Goal: Complete application form: Complete application form

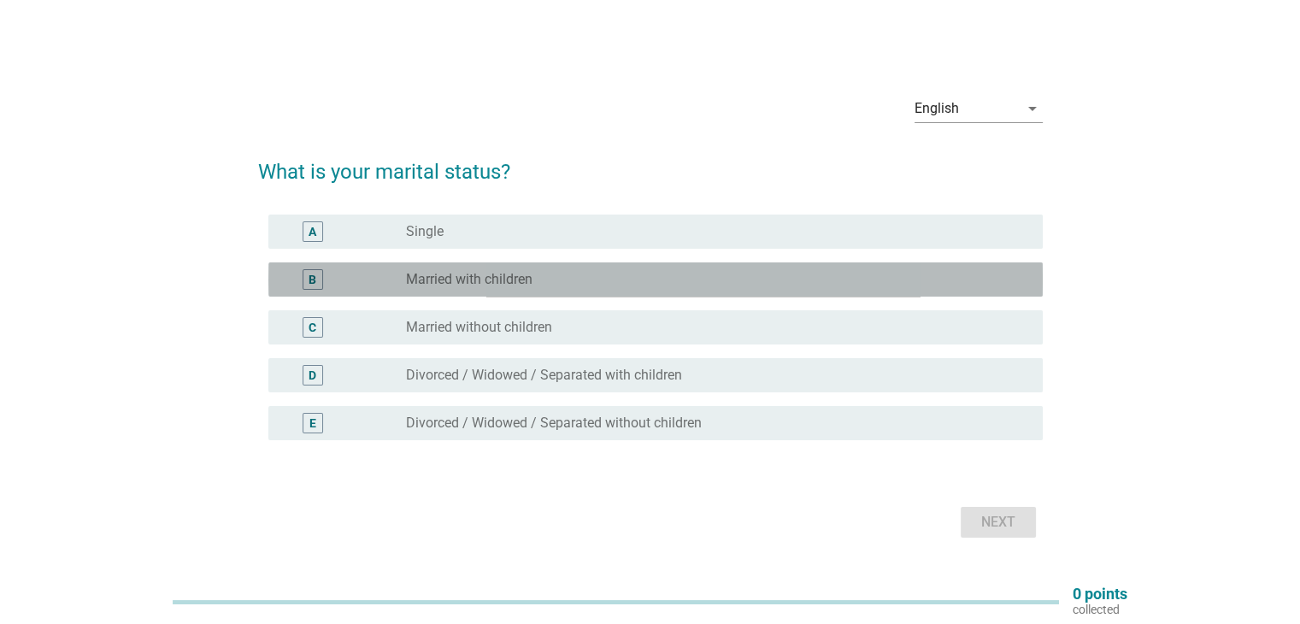
click at [513, 274] on label "Married with children" at bounding box center [469, 279] width 126 height 17
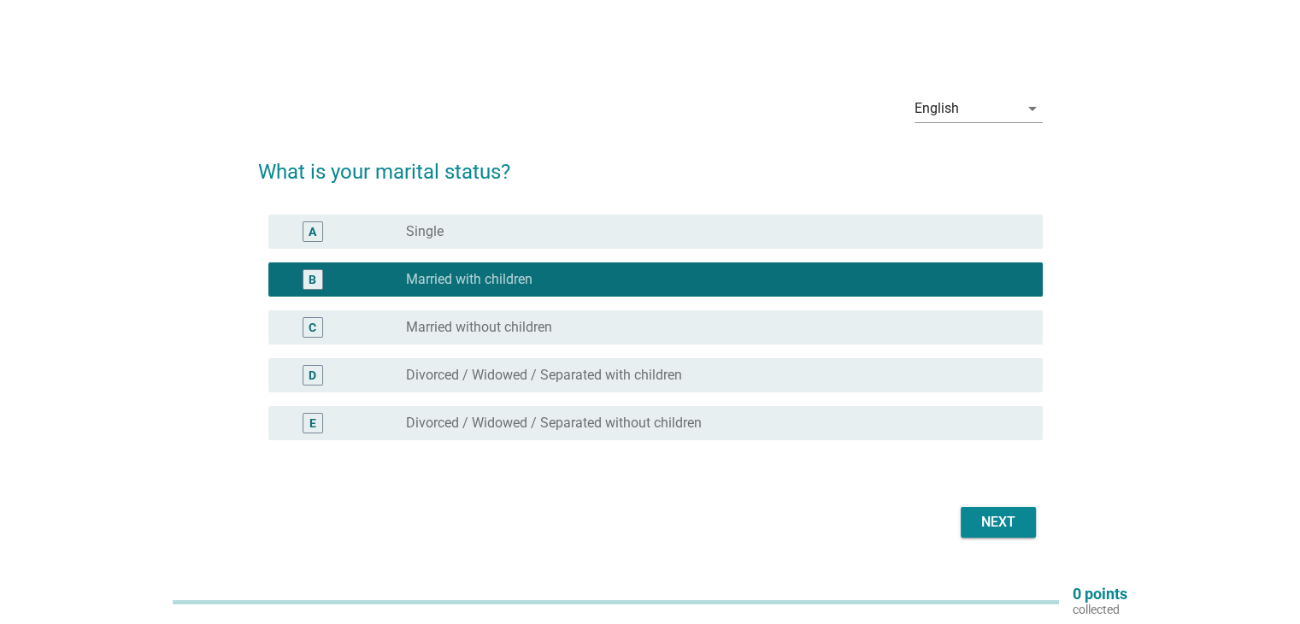
click at [984, 518] on div "Next" at bounding box center [998, 522] width 48 height 21
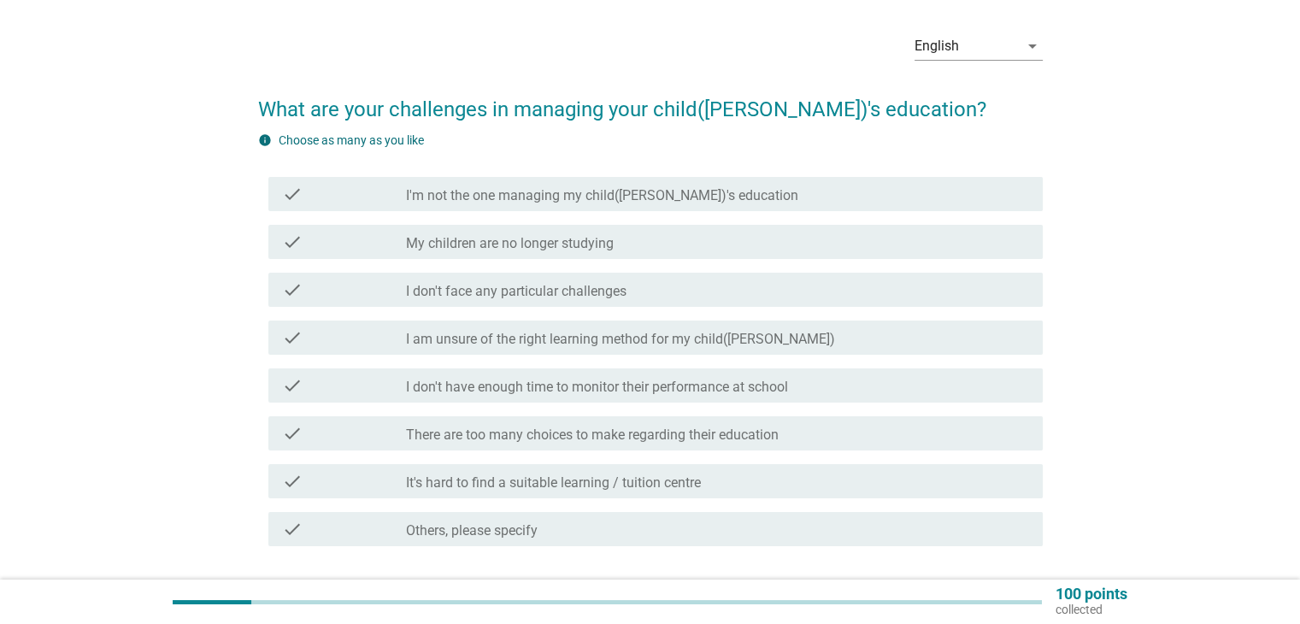
scroll to position [85, 0]
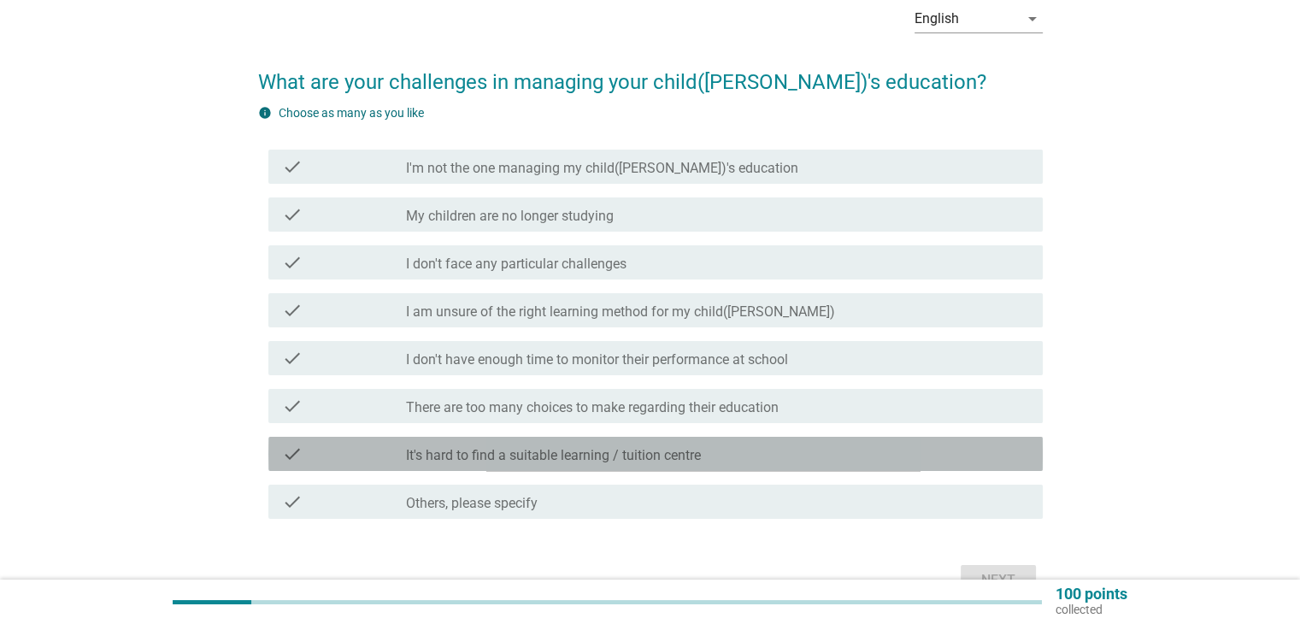
click at [570, 462] on label "It's hard to find a suitable learning / tuition centre" at bounding box center [553, 455] width 295 height 17
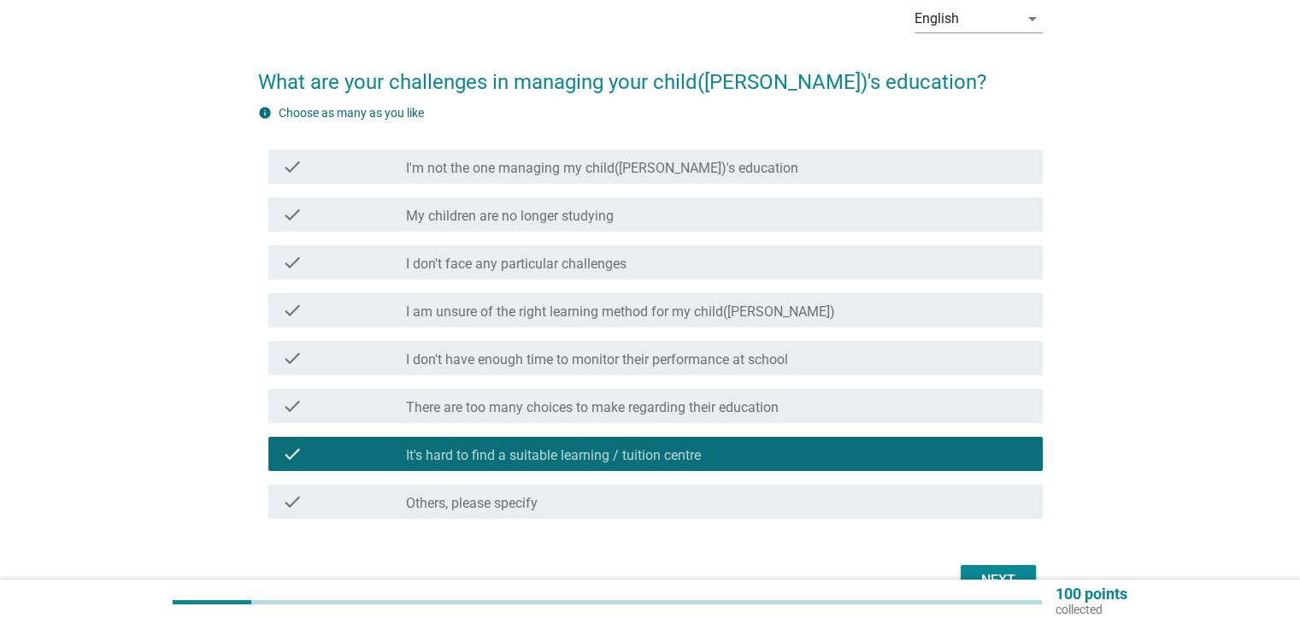
click at [998, 567] on button "Next" at bounding box center [998, 580] width 75 height 31
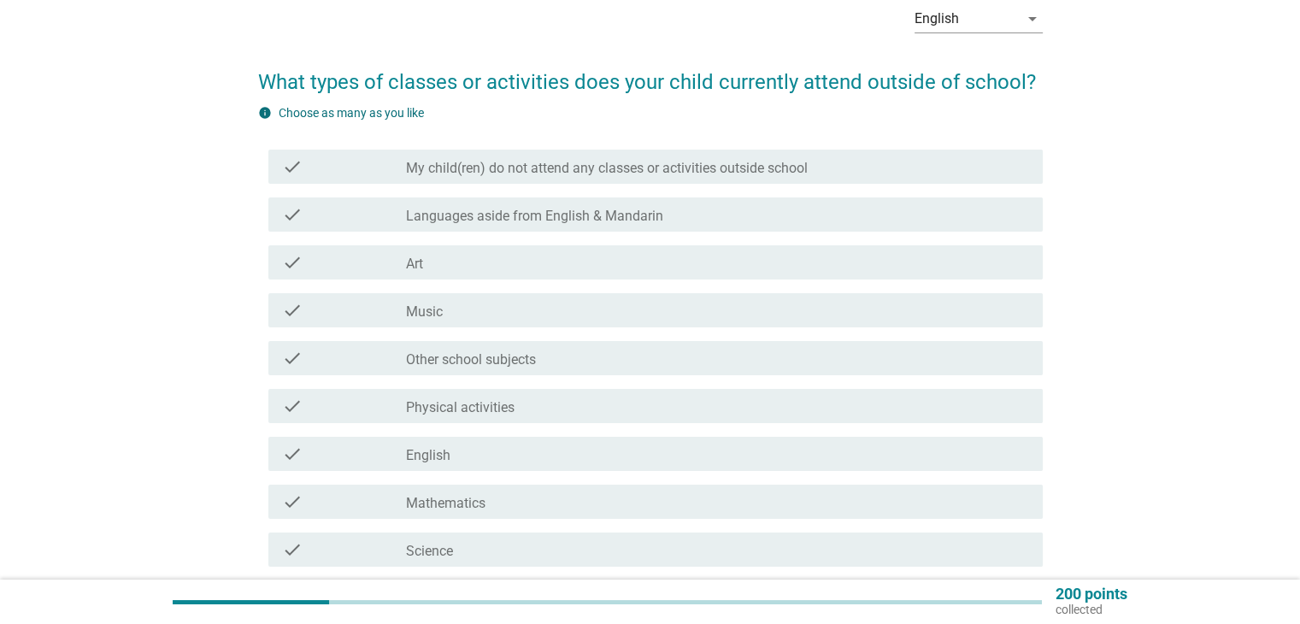
click at [550, 356] on div "check_box_outline_blank Other school subjects" at bounding box center [717, 358] width 622 height 21
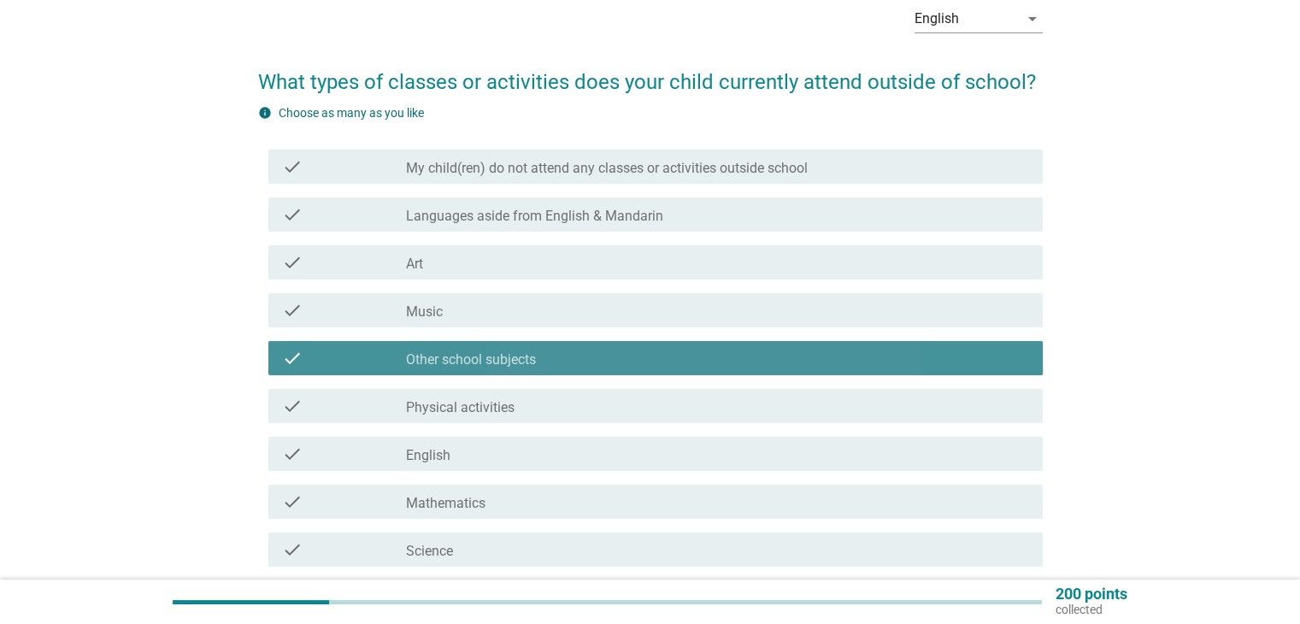
click at [550, 356] on div "check_box_outline_blank Other school subjects" at bounding box center [717, 358] width 622 height 21
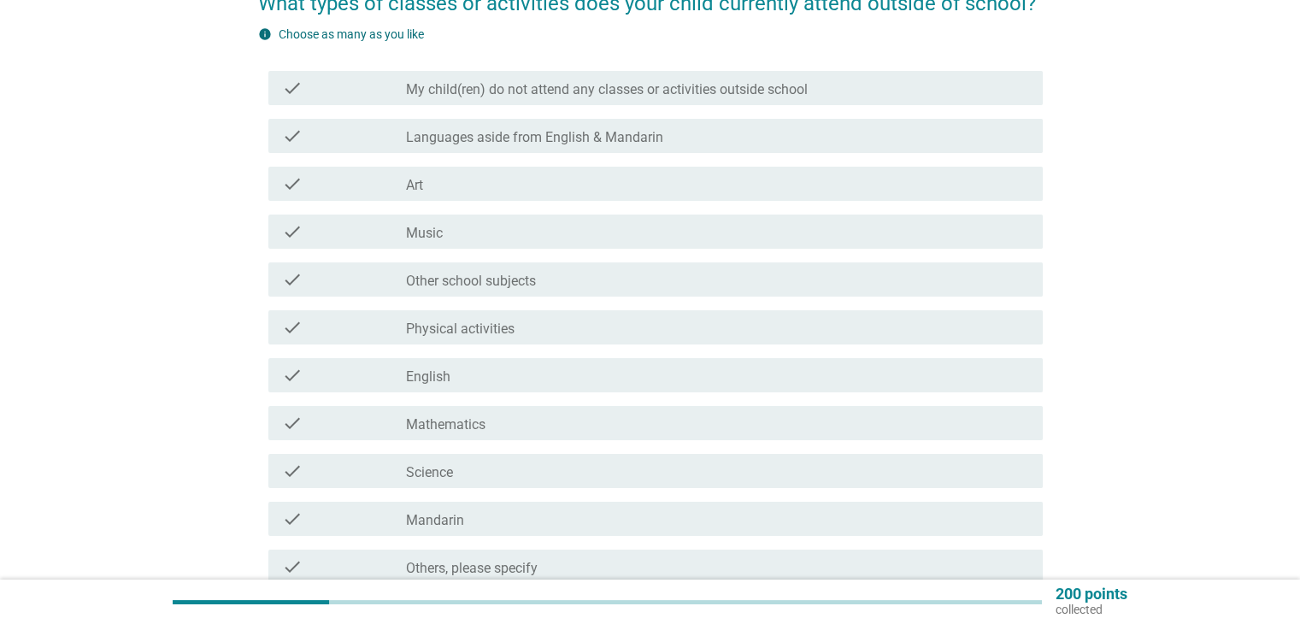
scroll to position [256, 0]
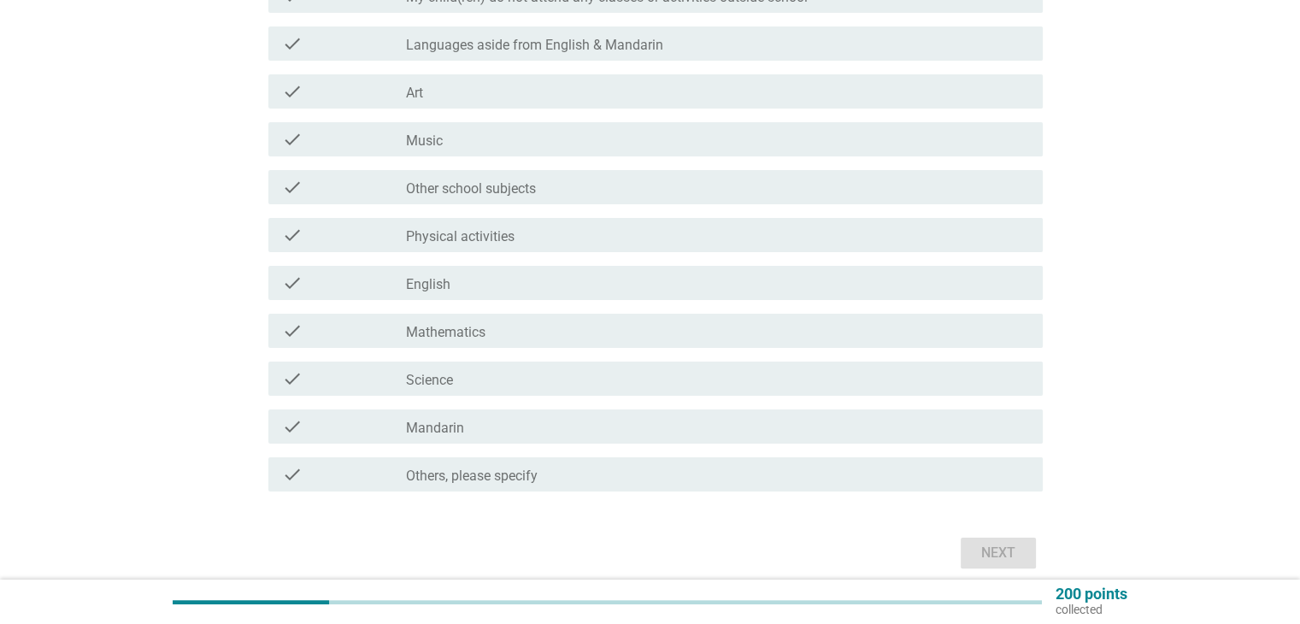
click at [499, 285] on div "check_box_outline_blank English" at bounding box center [717, 283] width 622 height 21
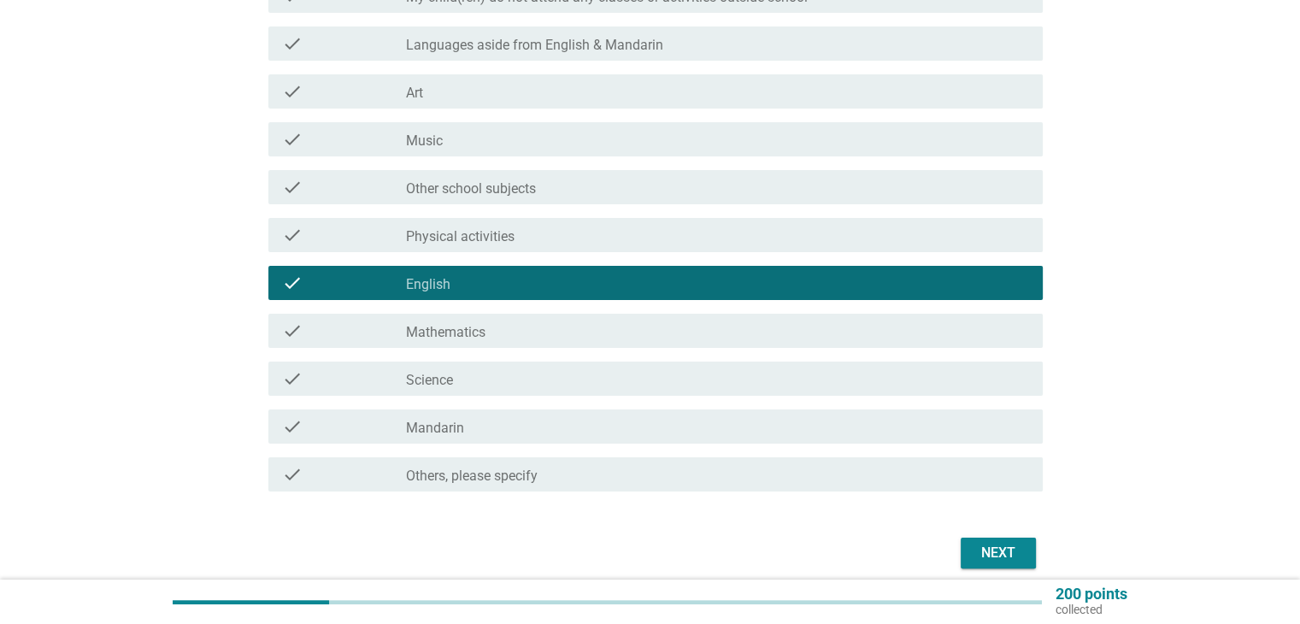
click at [496, 328] on div "check_box_outline_blank Mathematics" at bounding box center [717, 330] width 622 height 21
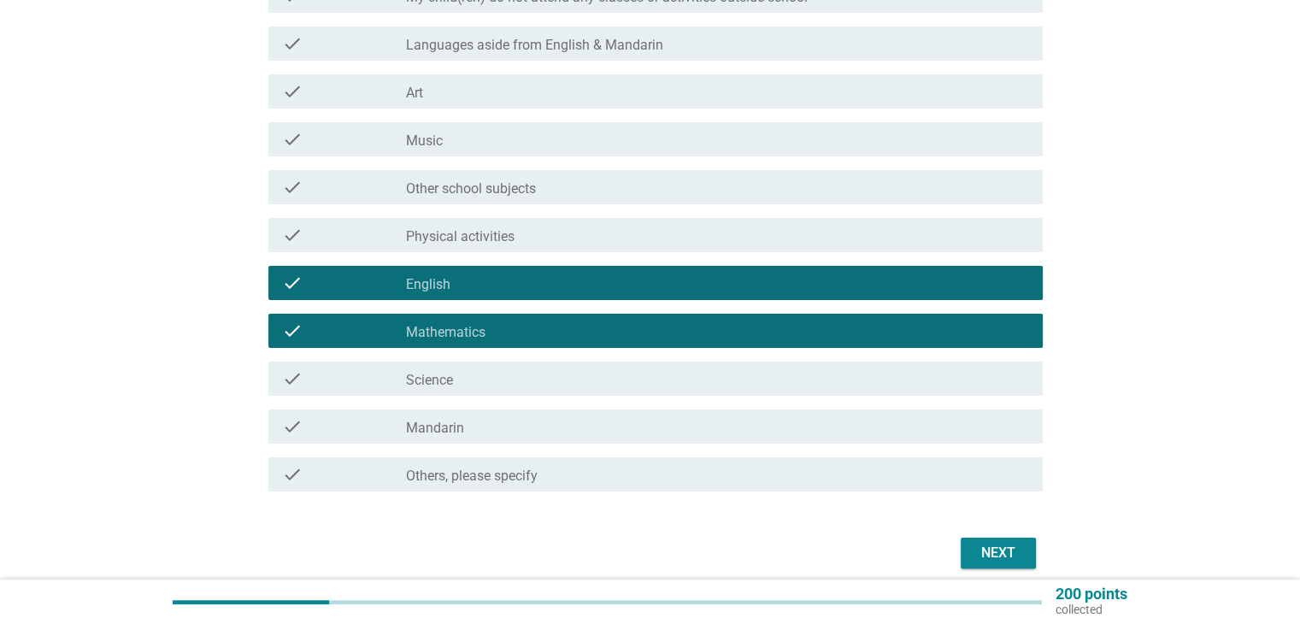
click at [504, 368] on div "check_box_outline_blank Science" at bounding box center [717, 378] width 622 height 21
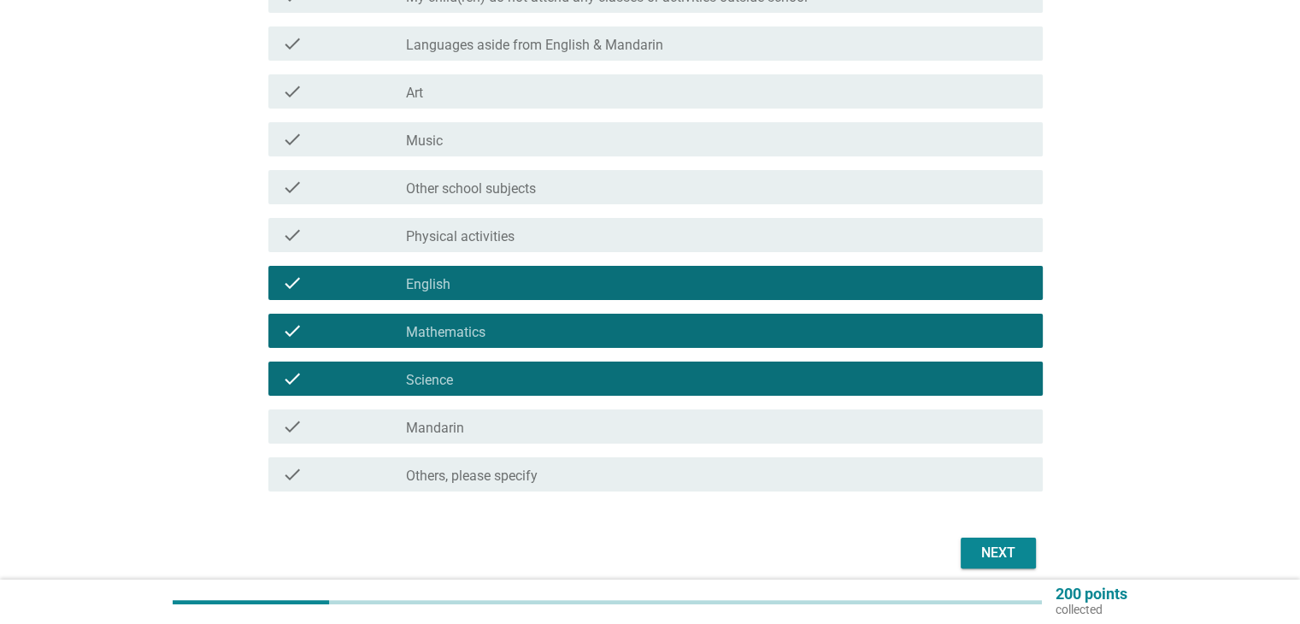
click at [512, 417] on div "check_box_outline_blank Mandarin" at bounding box center [717, 426] width 622 height 21
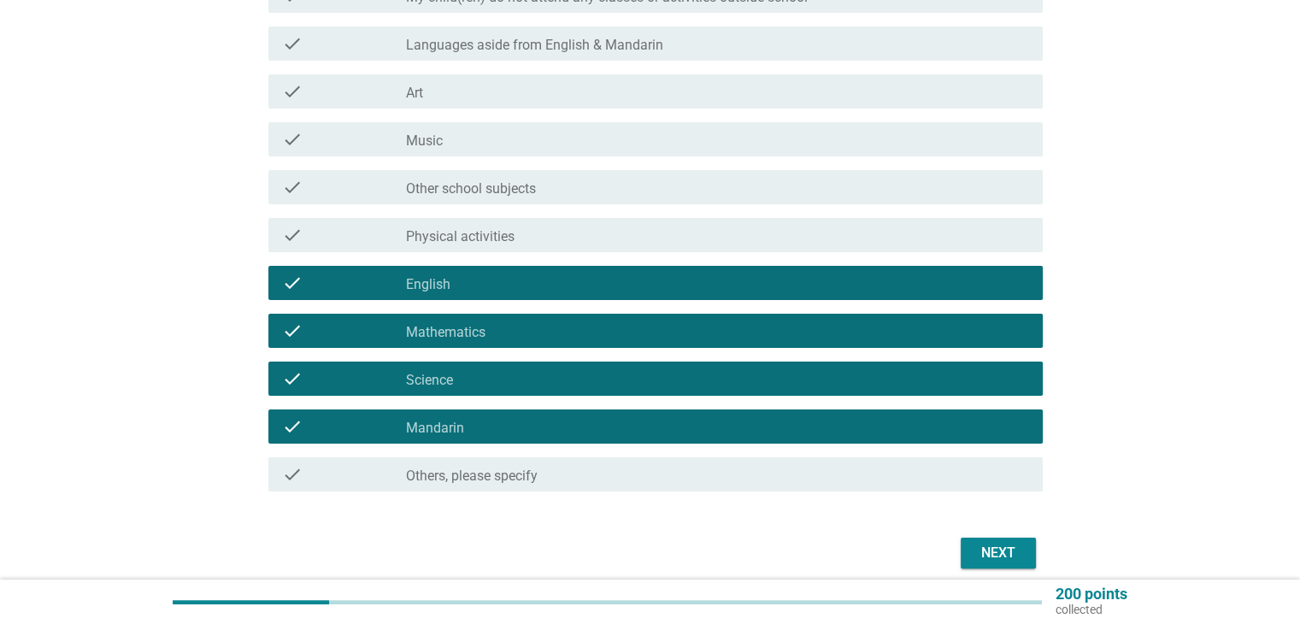
scroll to position [171, 0]
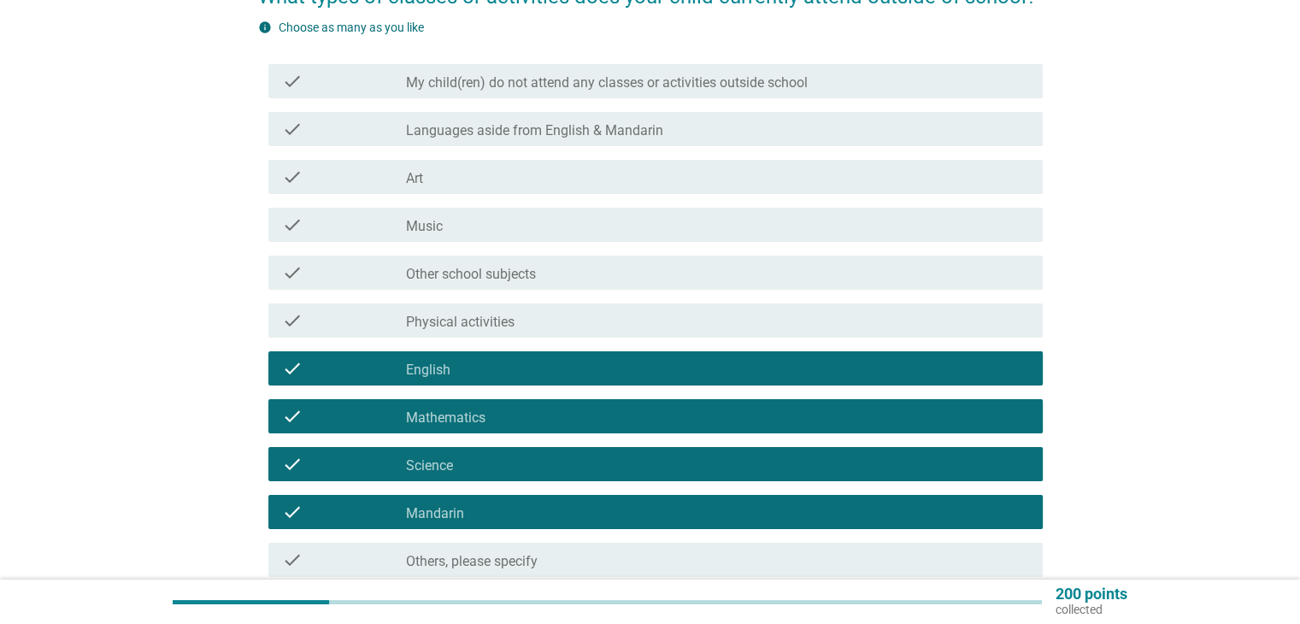
click at [633, 129] on label "Languages aside from English & Mandarin" at bounding box center [534, 130] width 257 height 17
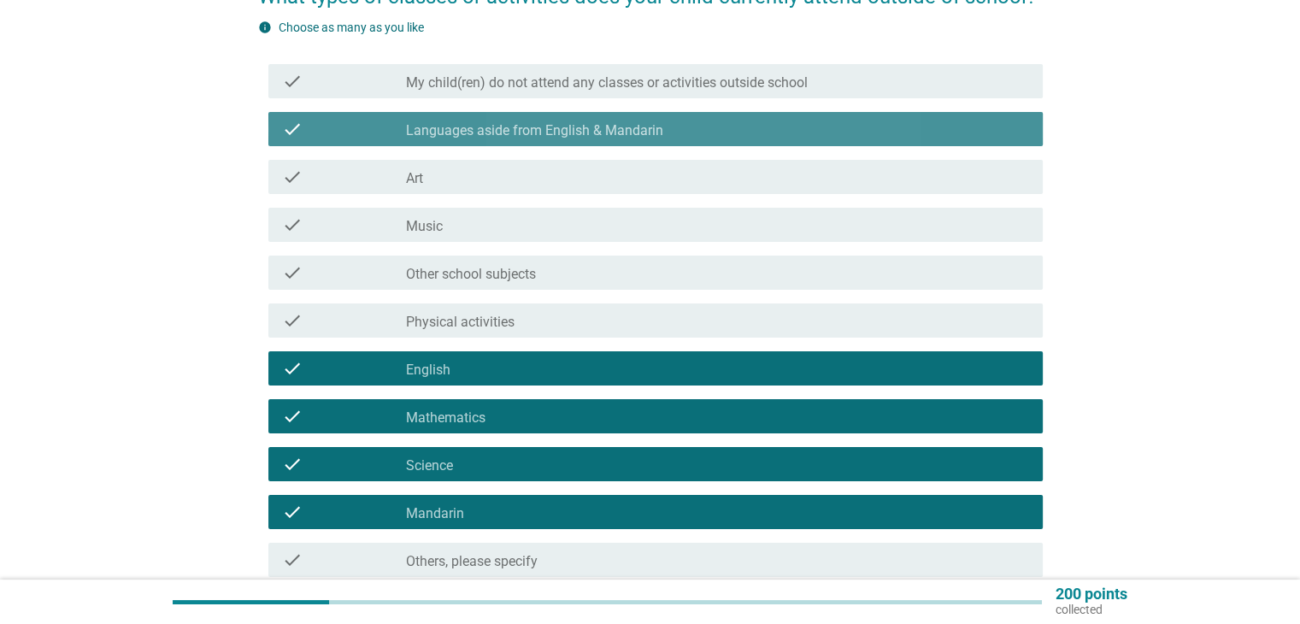
click at [633, 129] on label "Languages aside from English & Mandarin" at bounding box center [534, 130] width 257 height 17
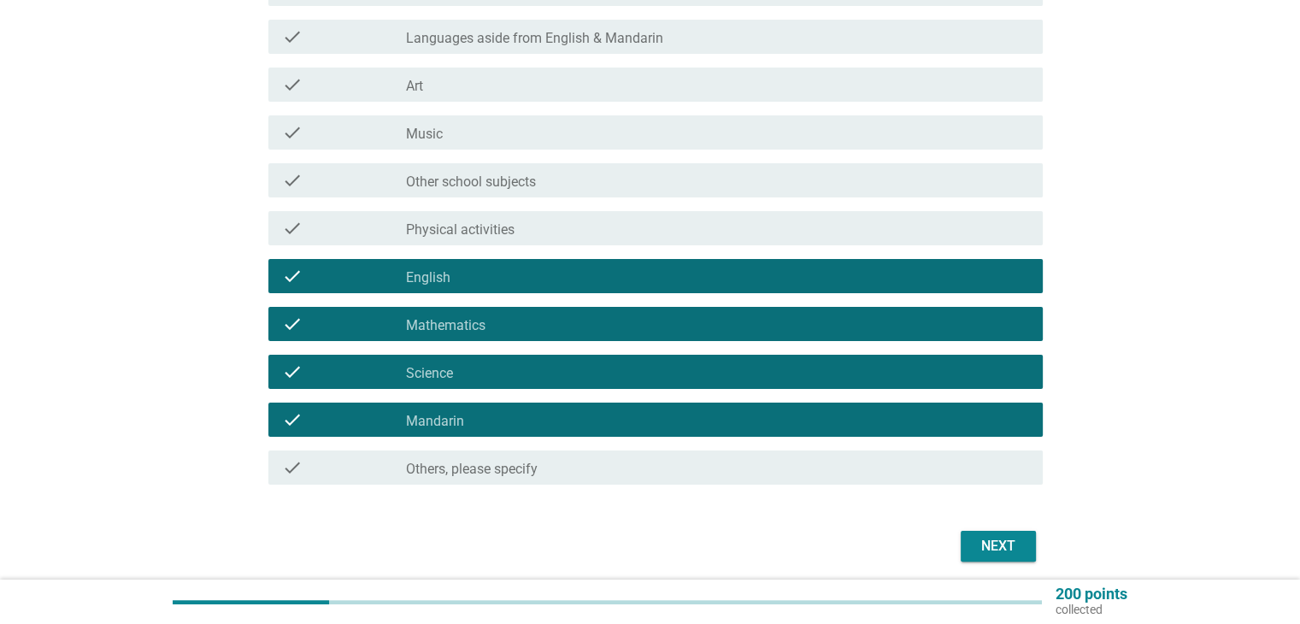
scroll to position [327, 0]
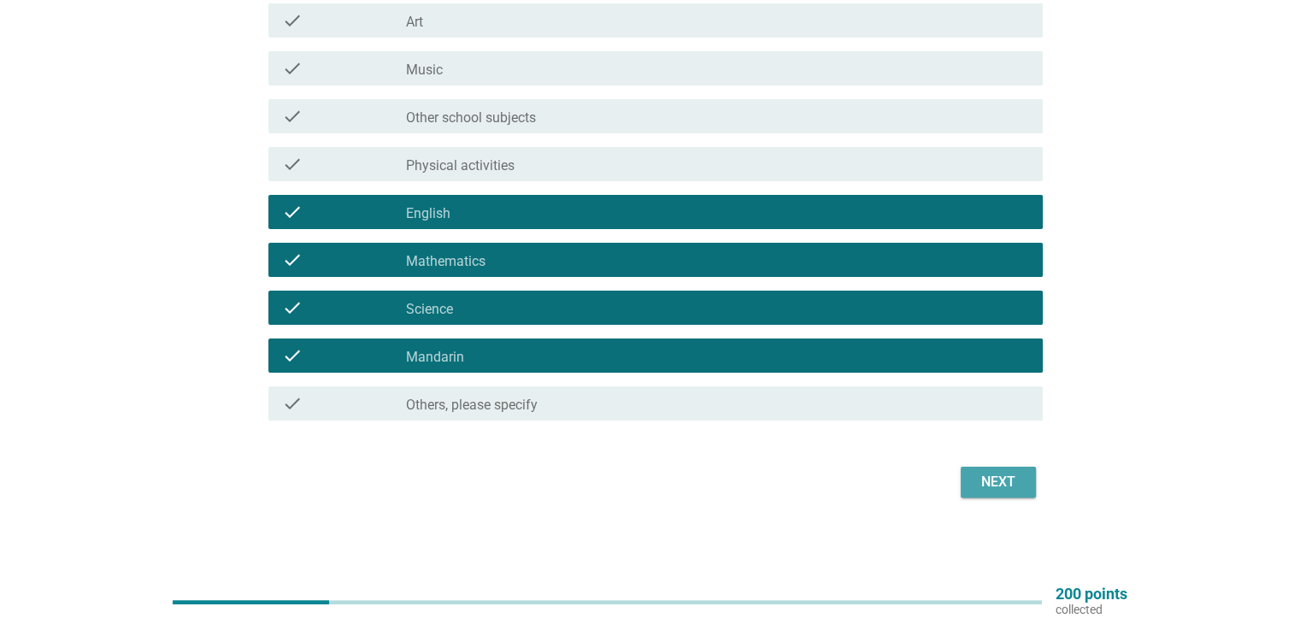
click at [1010, 476] on div "Next" at bounding box center [998, 482] width 48 height 21
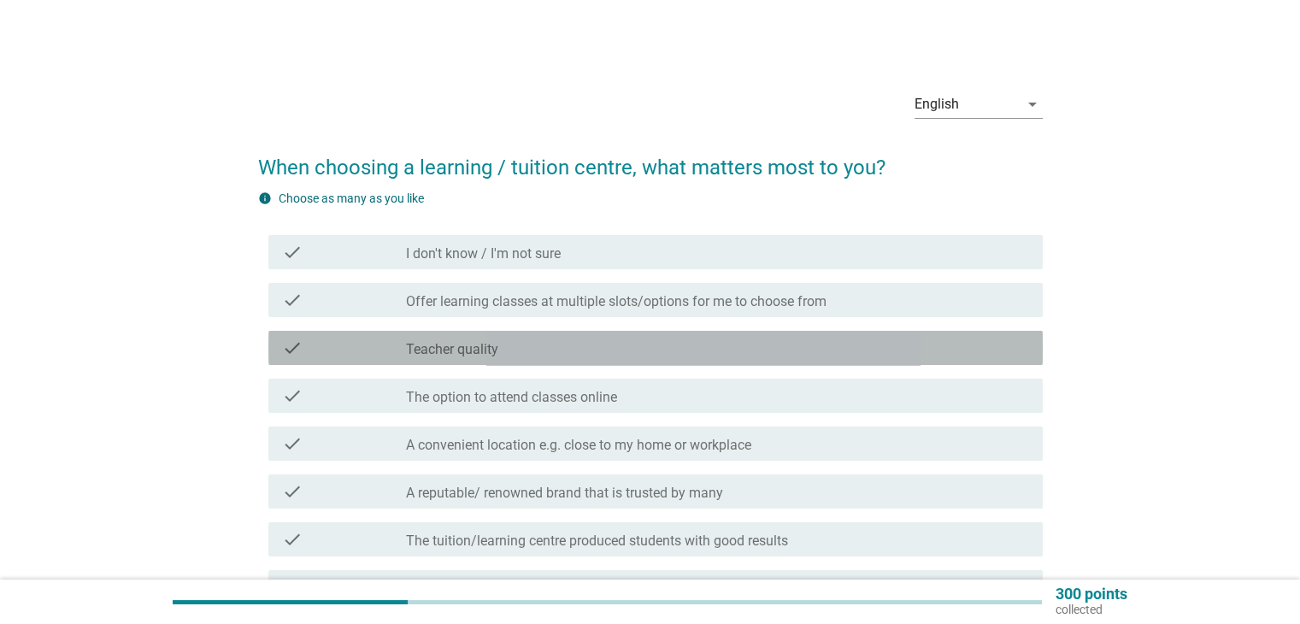
click at [523, 349] on div "check_box_outline_blank Teacher quality" at bounding box center [717, 348] width 622 height 21
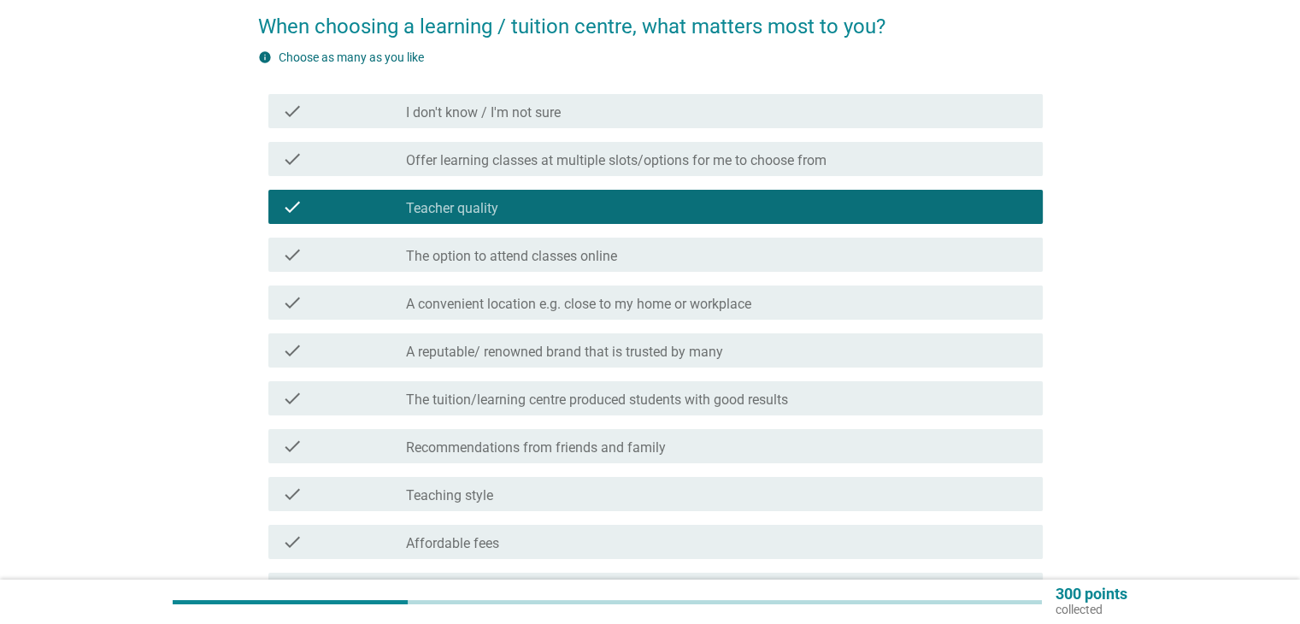
scroll to position [171, 0]
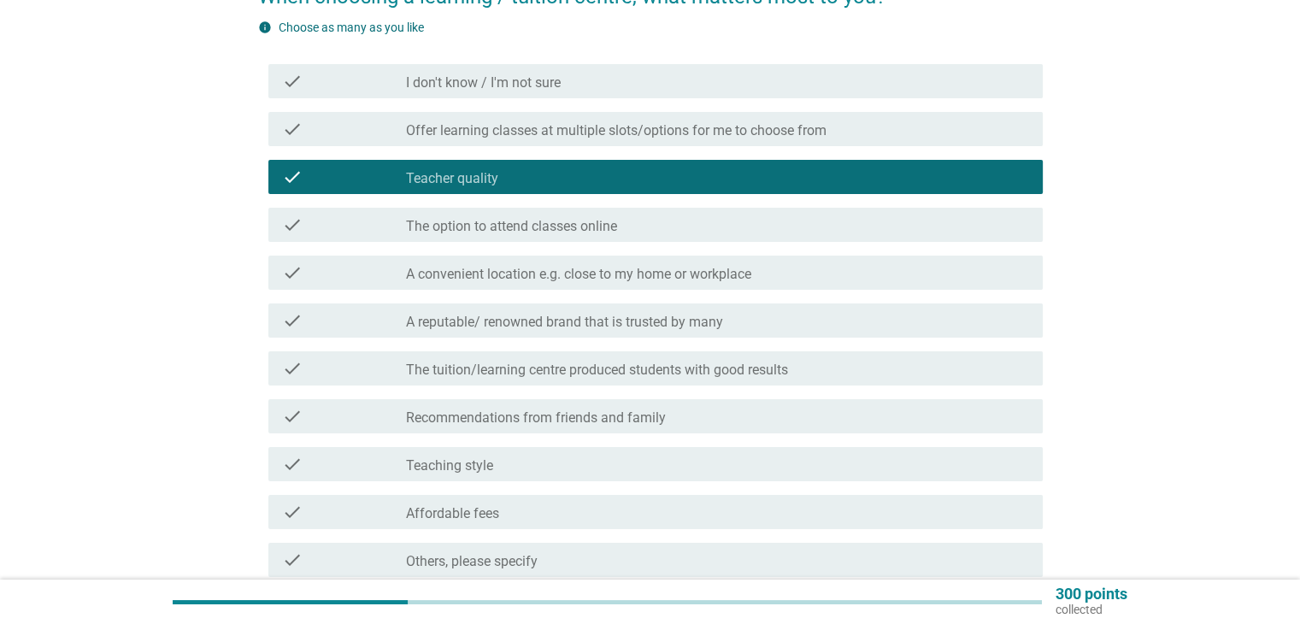
click at [742, 281] on label "A convenient location e.g. close to my home or workplace" at bounding box center [578, 274] width 345 height 17
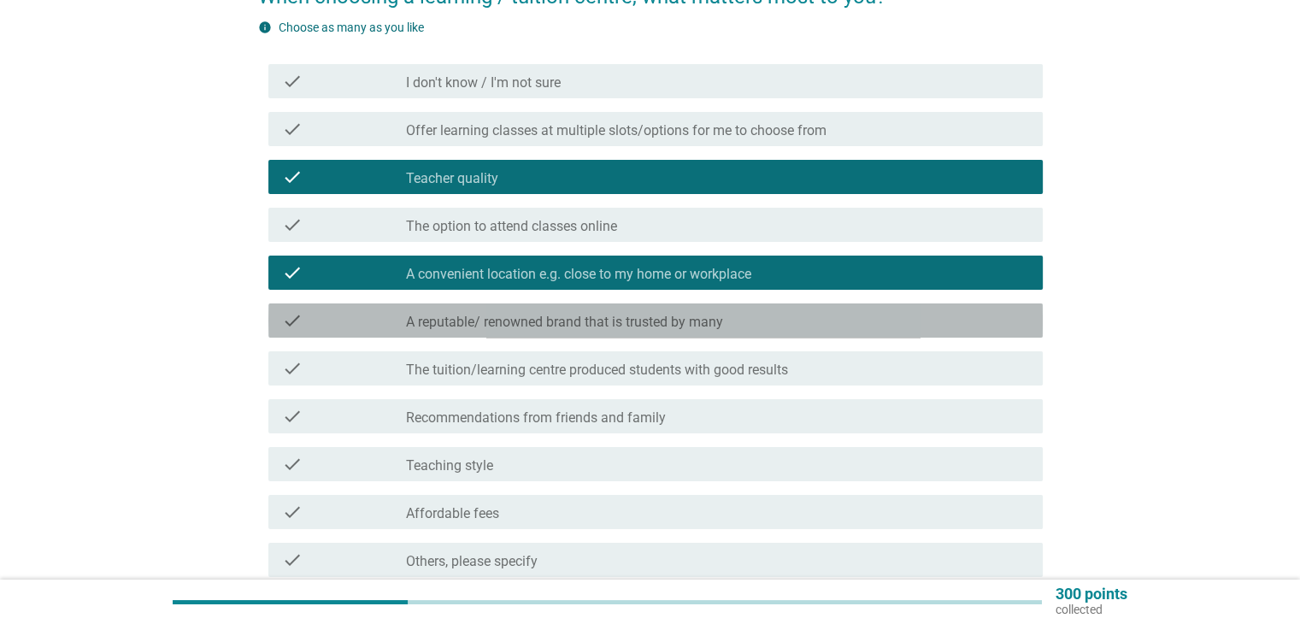
click at [742, 322] on div "check_box_outline_blank A reputable/ renowned brand that is trusted by many" at bounding box center [717, 320] width 622 height 21
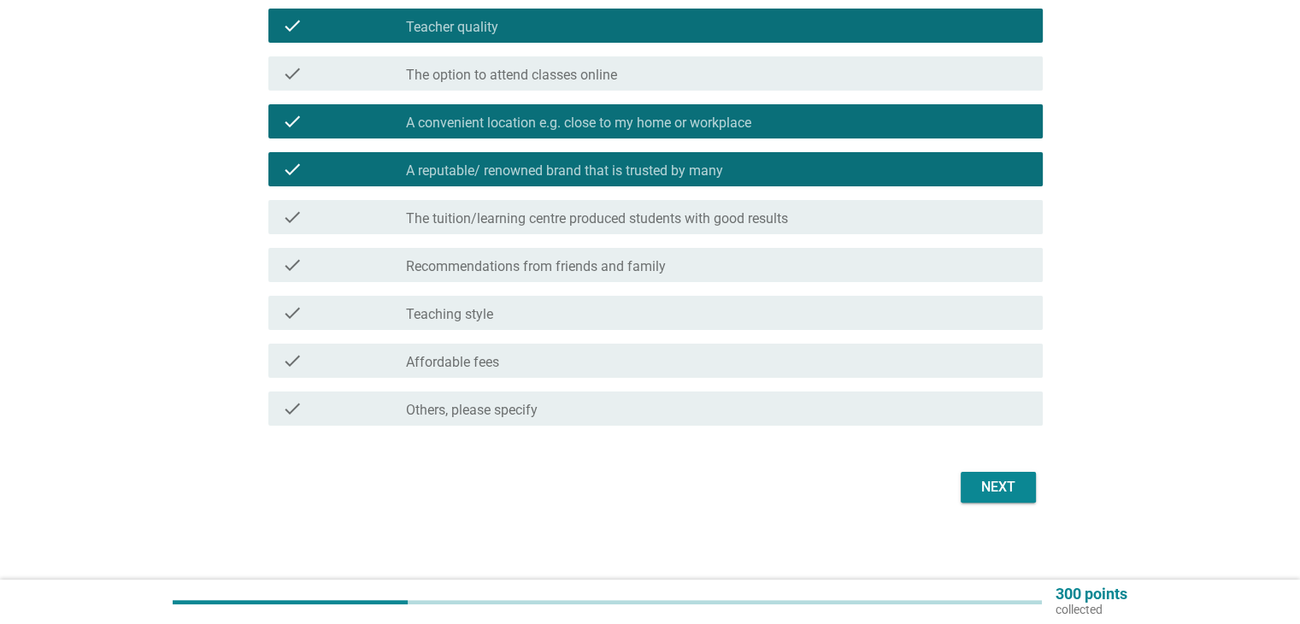
scroll to position [327, 0]
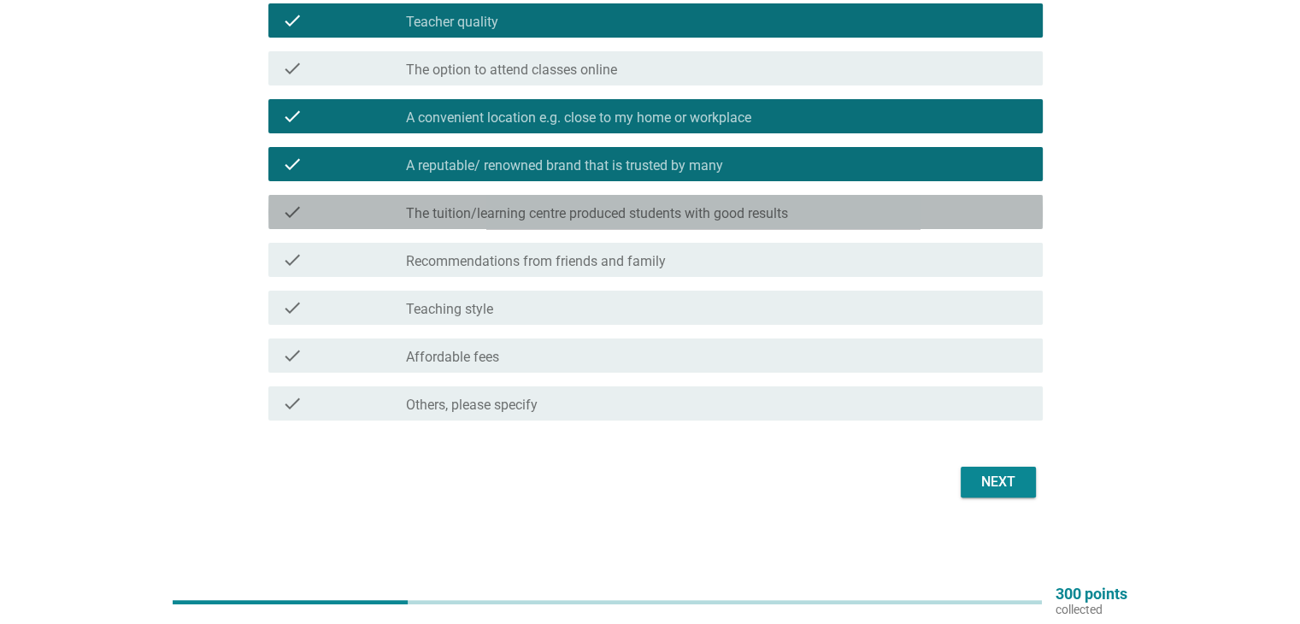
click at [730, 218] on label "The tuition/learning centre produced students with good results" at bounding box center [597, 213] width 382 height 17
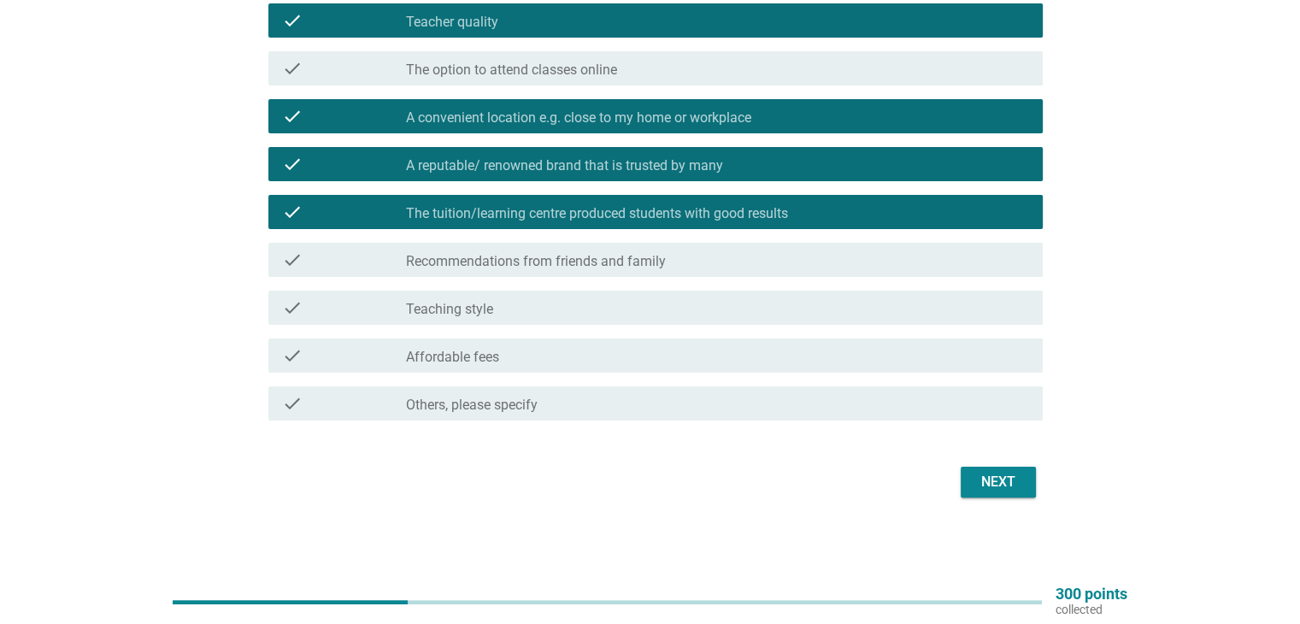
click at [721, 258] on div "check_box_outline_blank Recommendations from friends and family" at bounding box center [717, 260] width 622 height 21
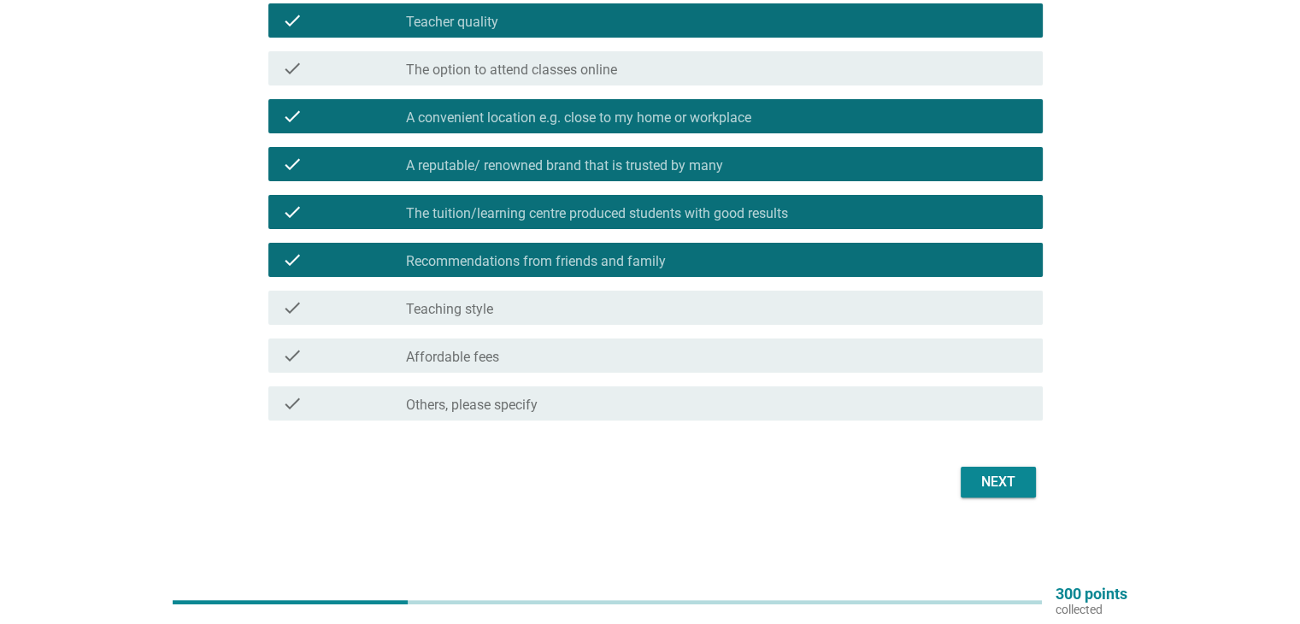
click at [702, 305] on div "check_box_outline_blank Teaching style" at bounding box center [717, 307] width 622 height 21
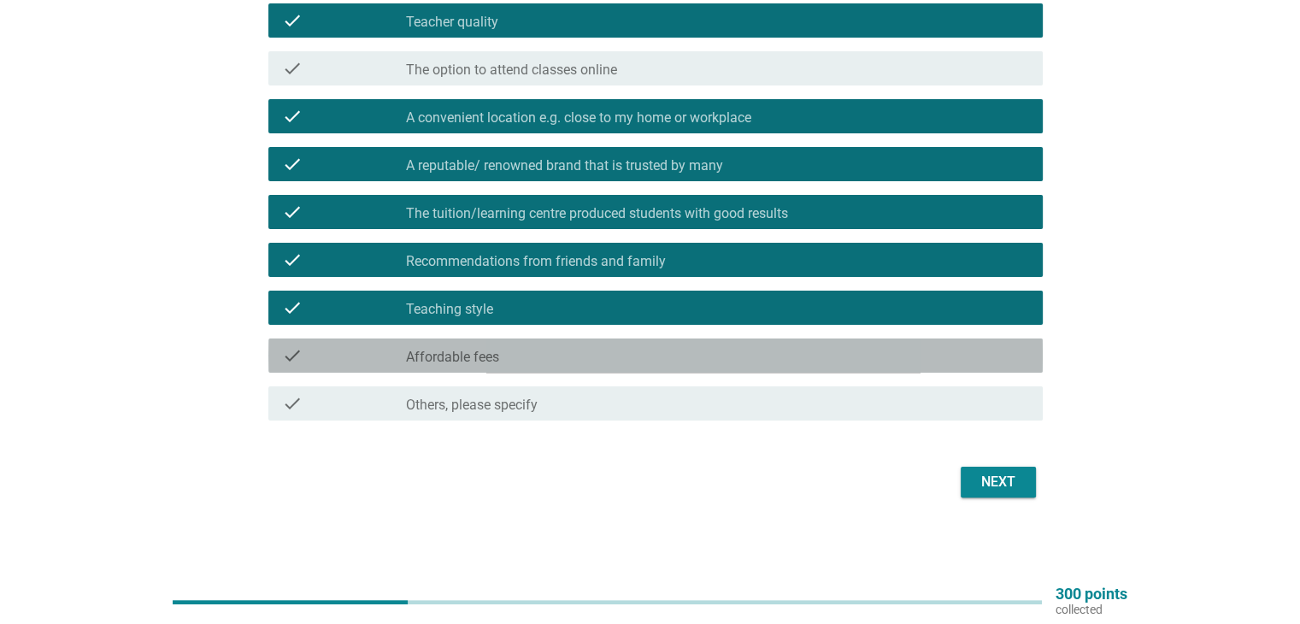
click at [685, 350] on div "check_box_outline_blank Affordable fees" at bounding box center [717, 355] width 622 height 21
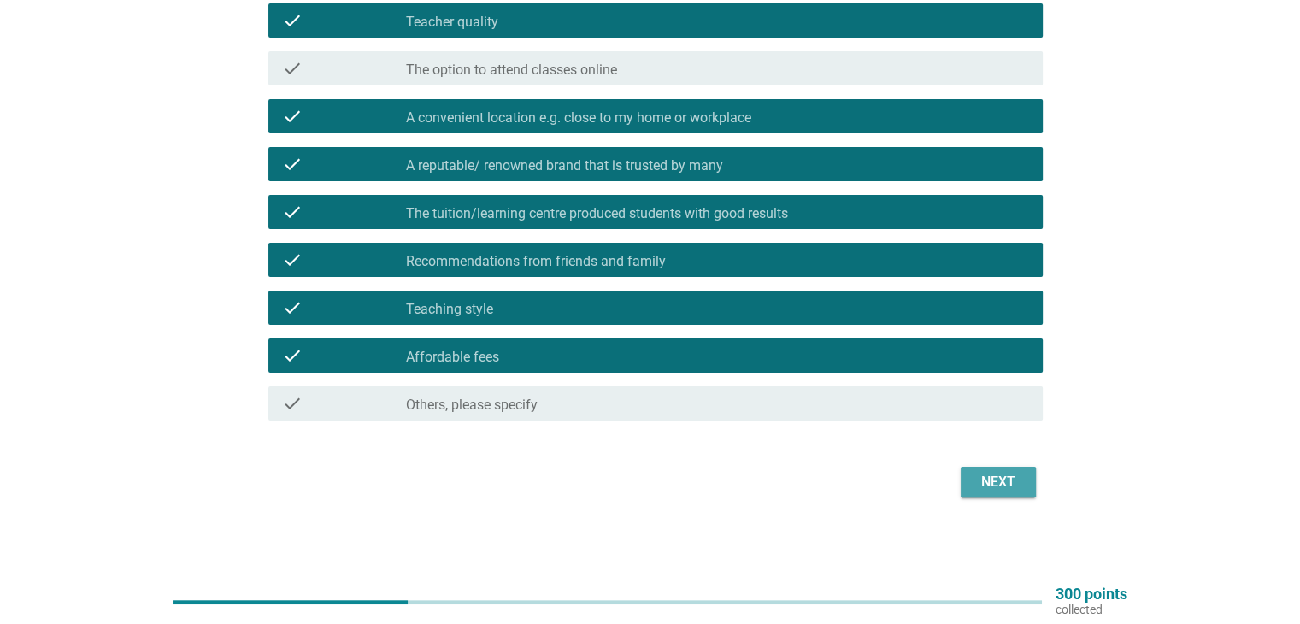
click at [971, 470] on button "Next" at bounding box center [998, 482] width 75 height 31
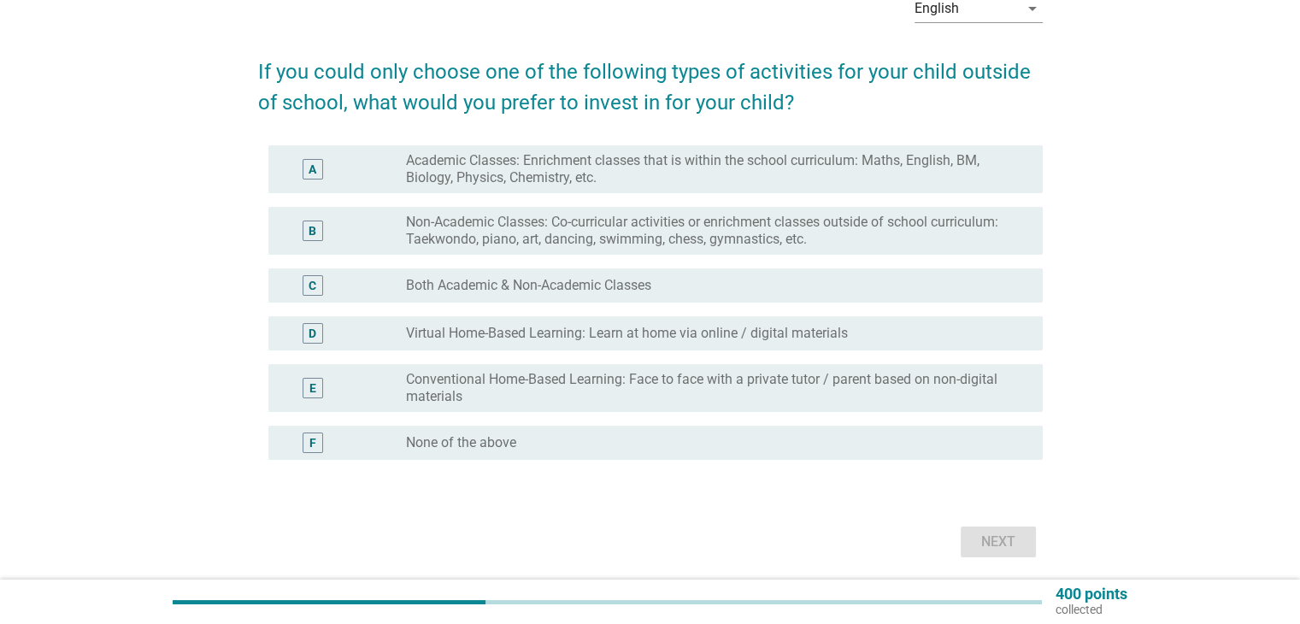
scroll to position [156, 0]
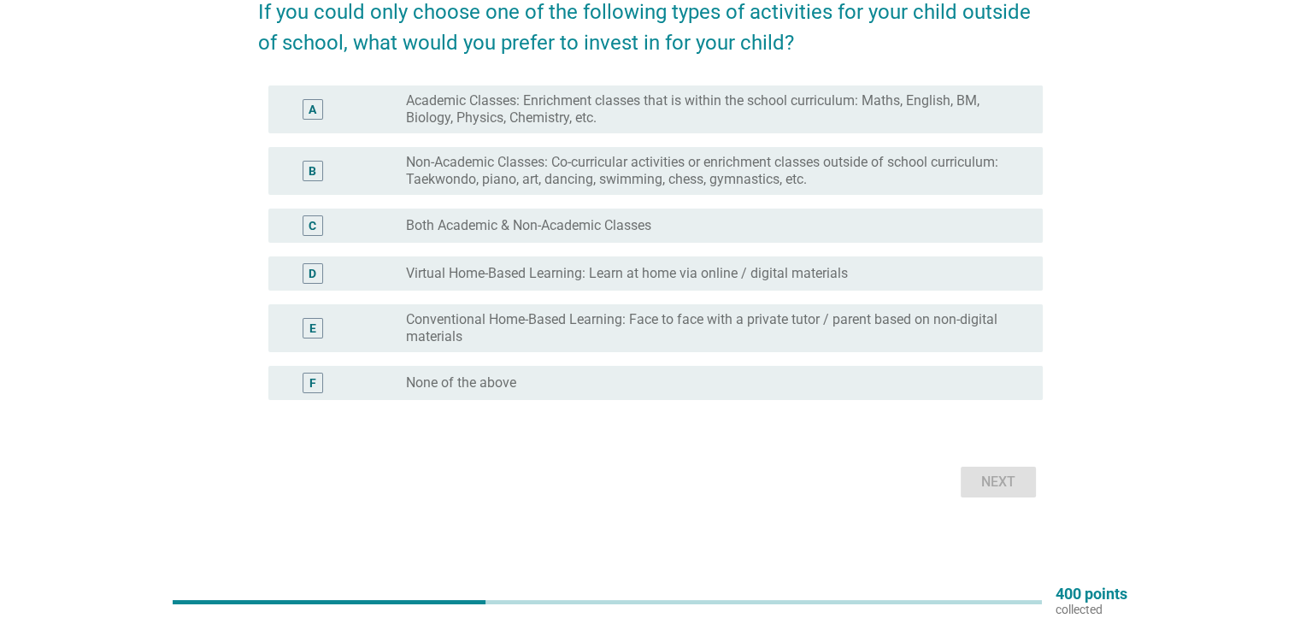
click at [576, 121] on label "Academic Classes: Enrichment classes that is within the school curriculum: Math…" at bounding box center [710, 109] width 608 height 34
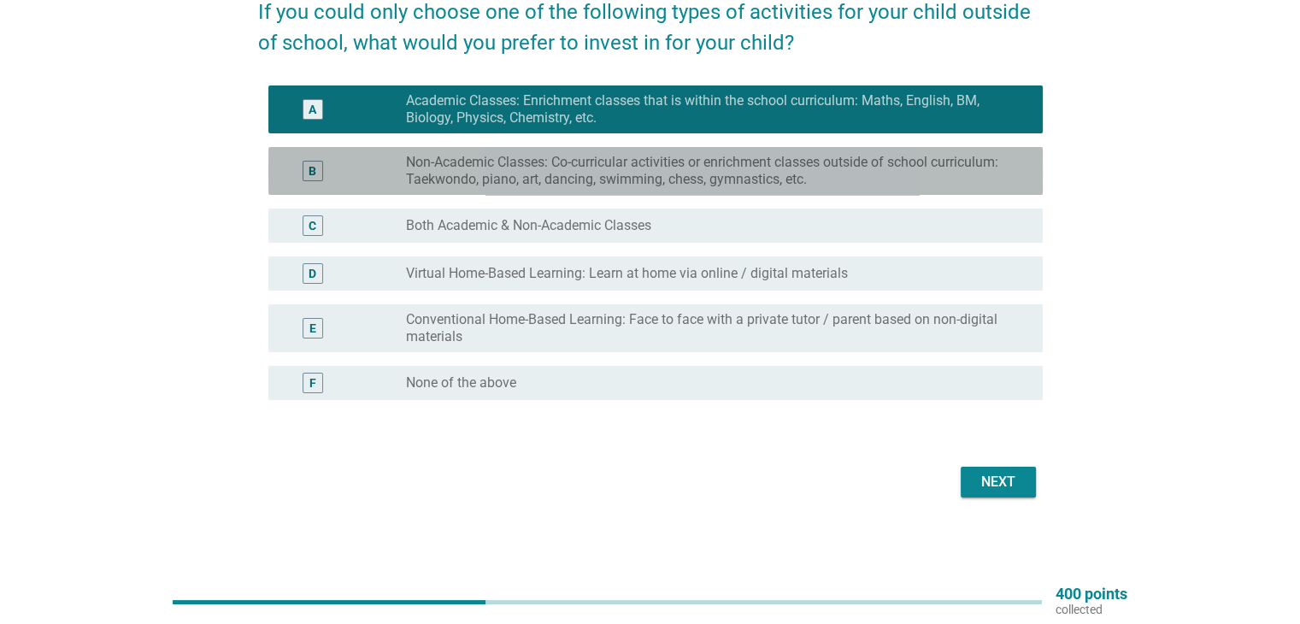
click at [575, 162] on label "Non-Academic Classes: Co-curricular activities or enrichment classes outside of…" at bounding box center [710, 171] width 608 height 34
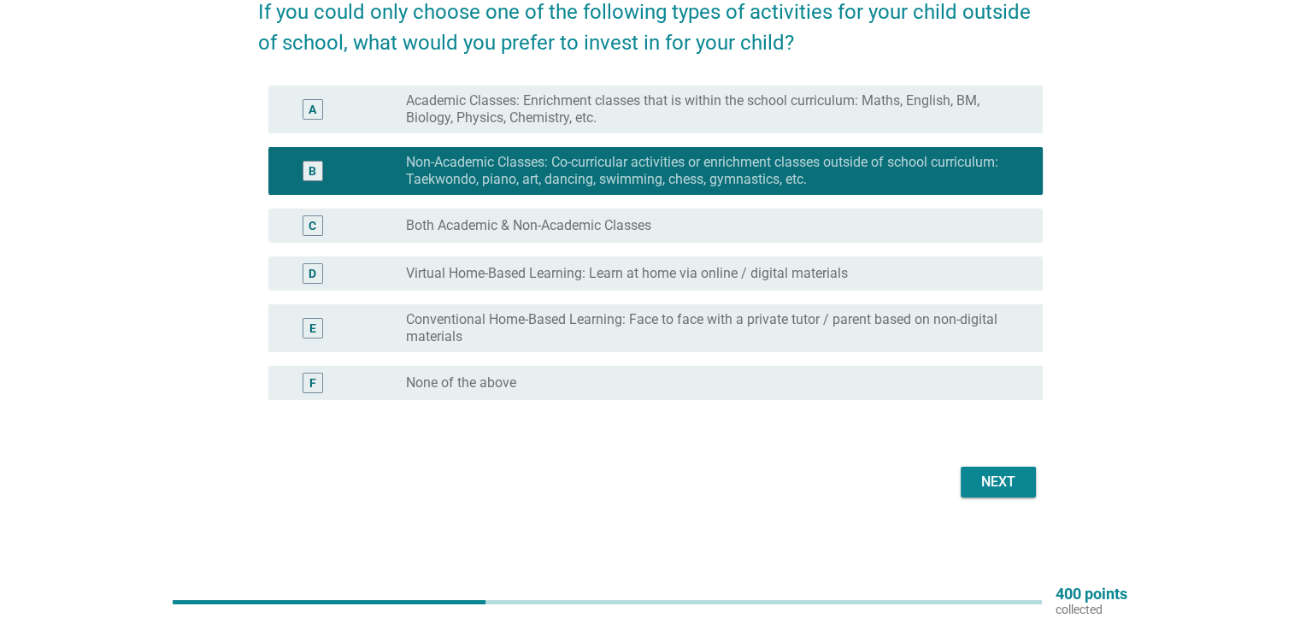
click at [594, 114] on label "Academic Classes: Enrichment classes that is within the school curriculum: Math…" at bounding box center [710, 109] width 608 height 34
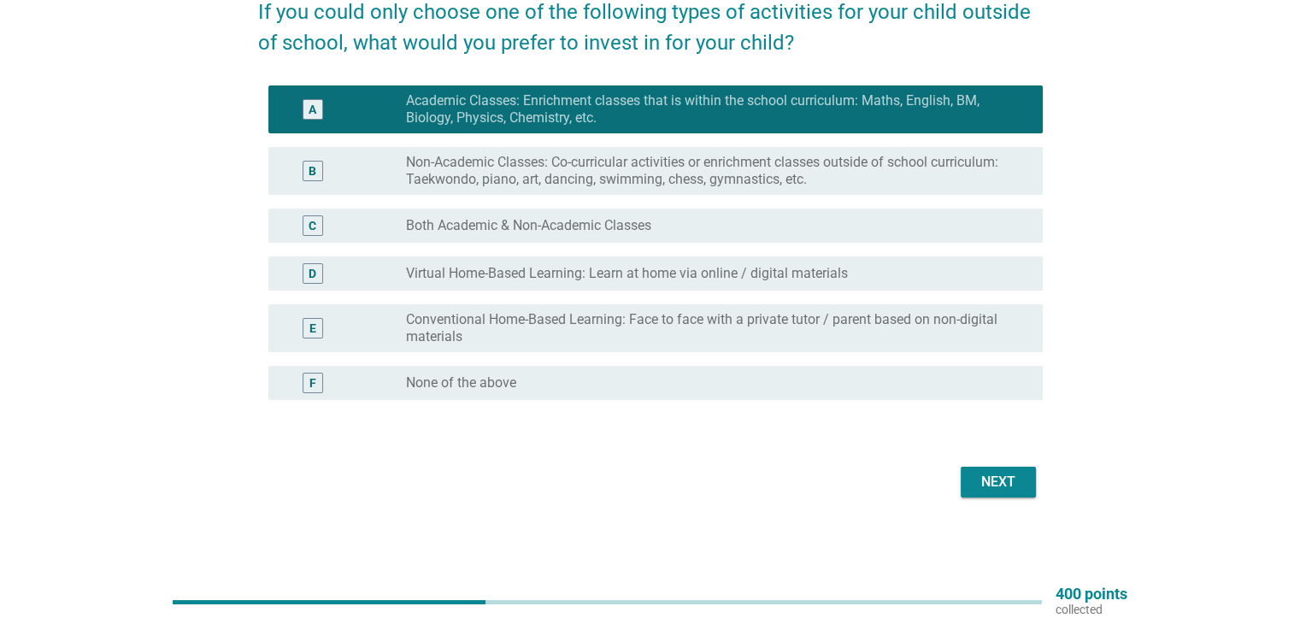
click at [1005, 487] on div "Next" at bounding box center [998, 482] width 48 height 21
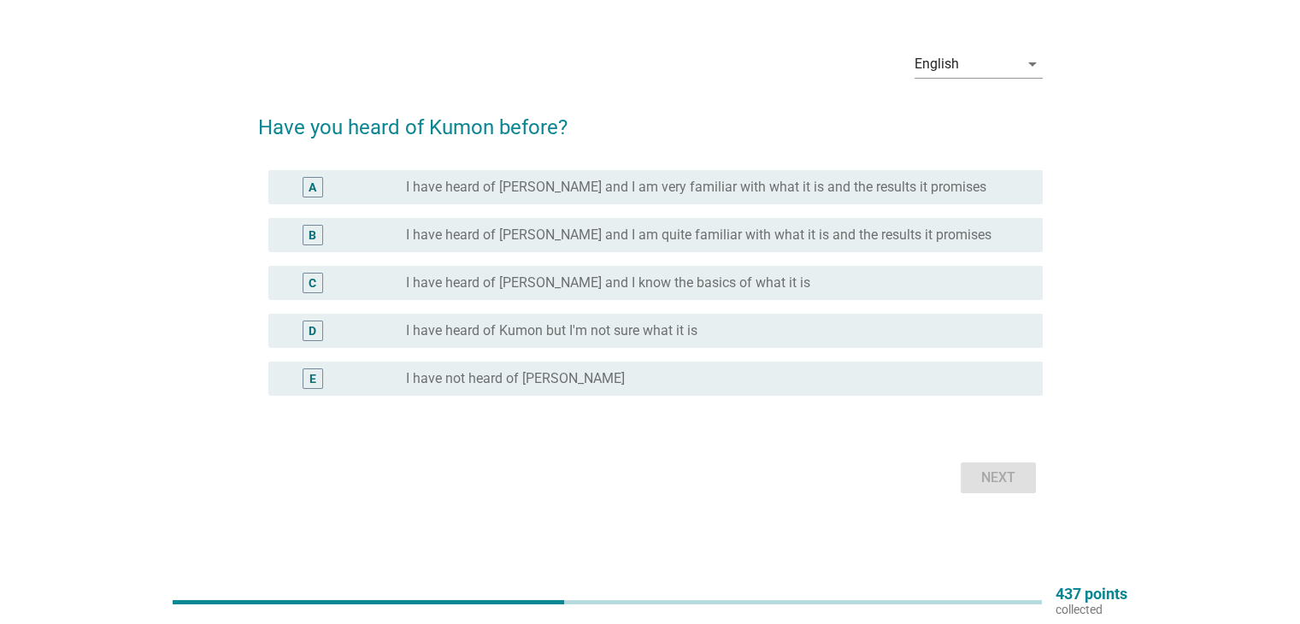
scroll to position [0, 0]
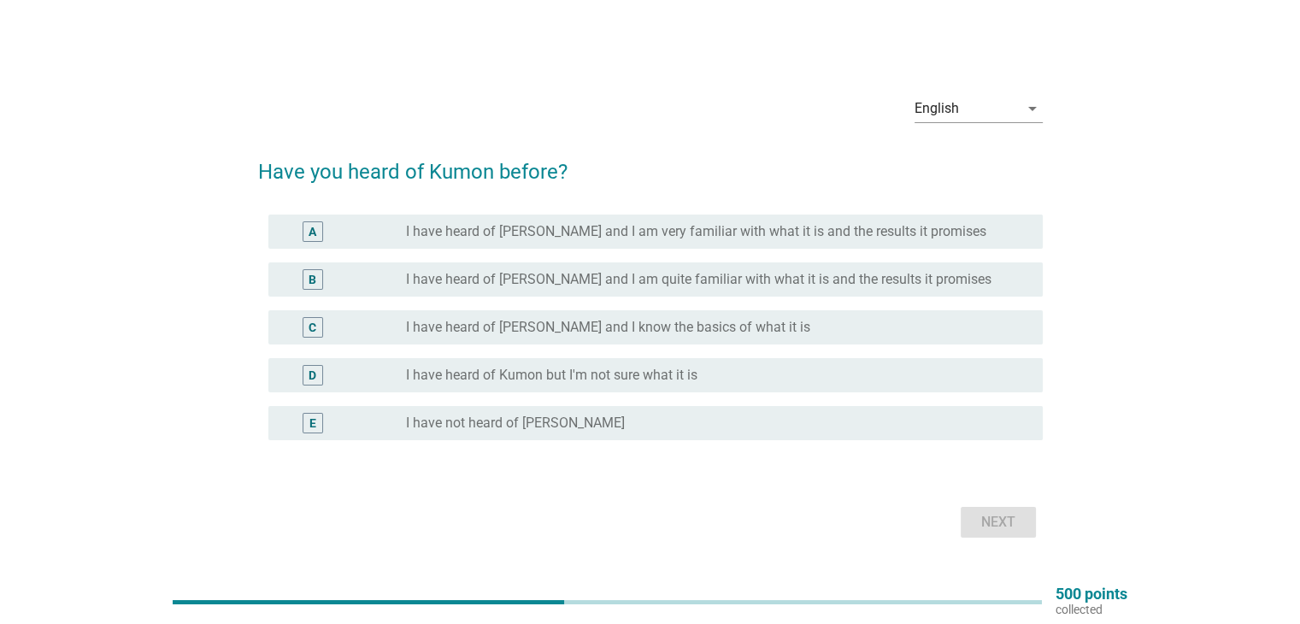
click at [578, 332] on label "I have heard of [PERSON_NAME] and I know the basics of what it is" at bounding box center [608, 327] width 404 height 17
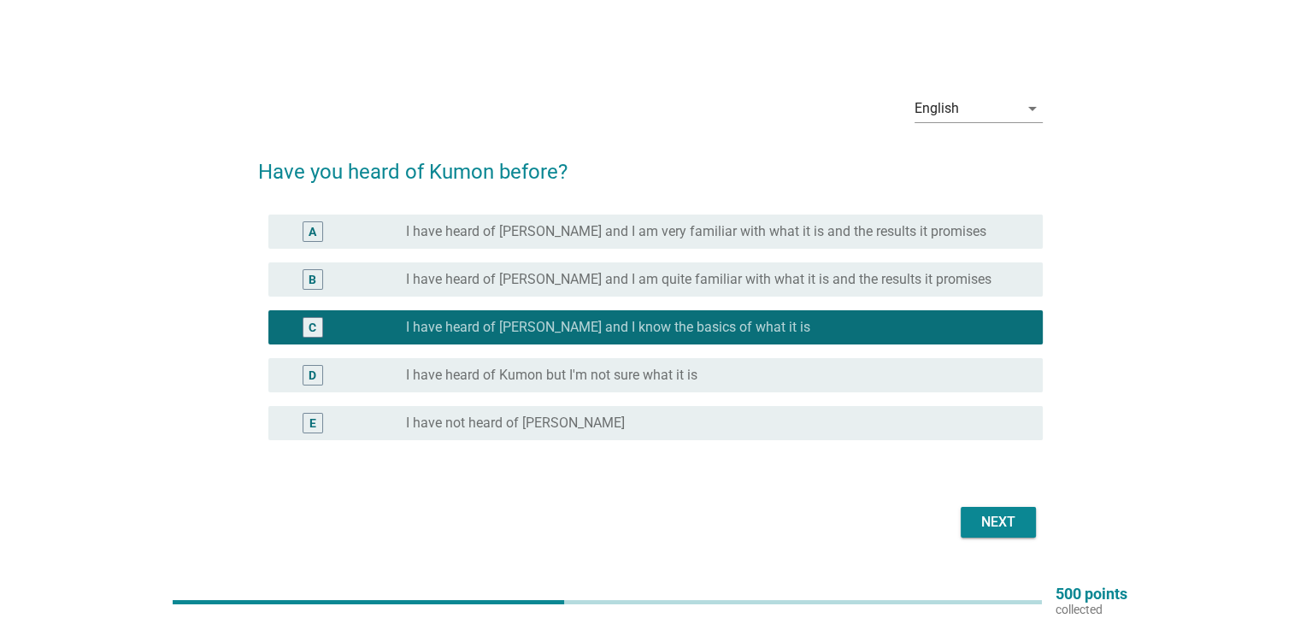
click at [1008, 526] on div "Next" at bounding box center [998, 522] width 48 height 21
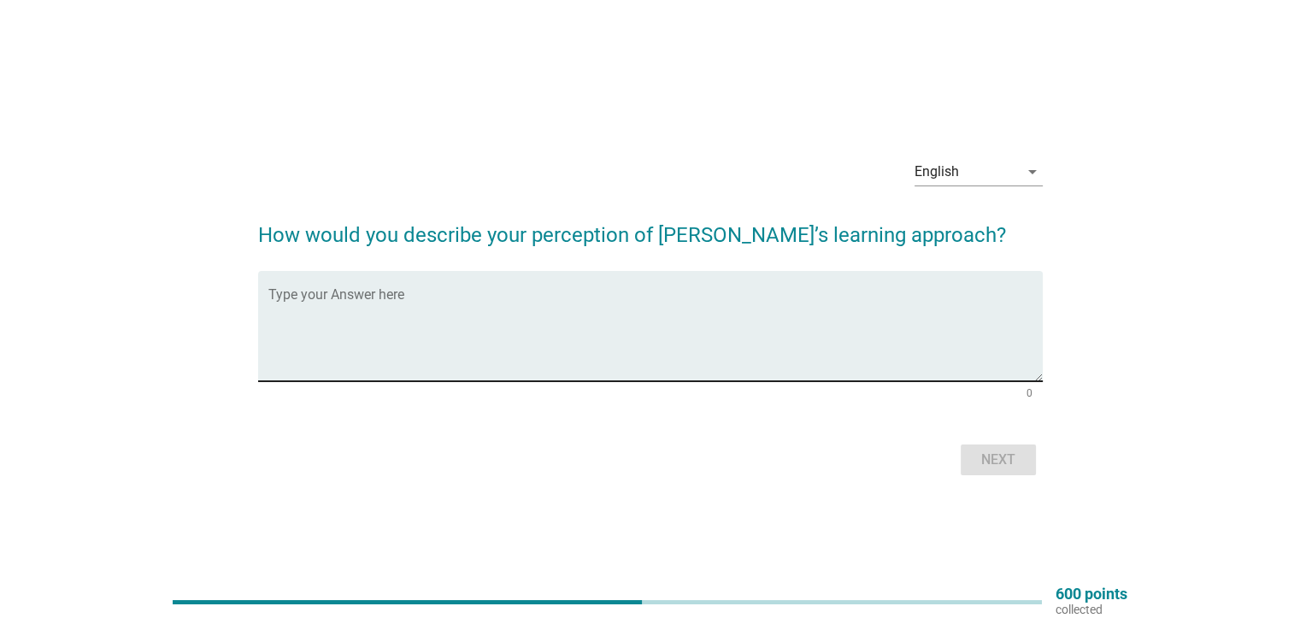
click at [412, 297] on textarea "Type your Answer here" at bounding box center [655, 336] width 774 height 90
type textarea "EXPENSIVE"
click at [981, 453] on div "Next" at bounding box center [998, 460] width 48 height 21
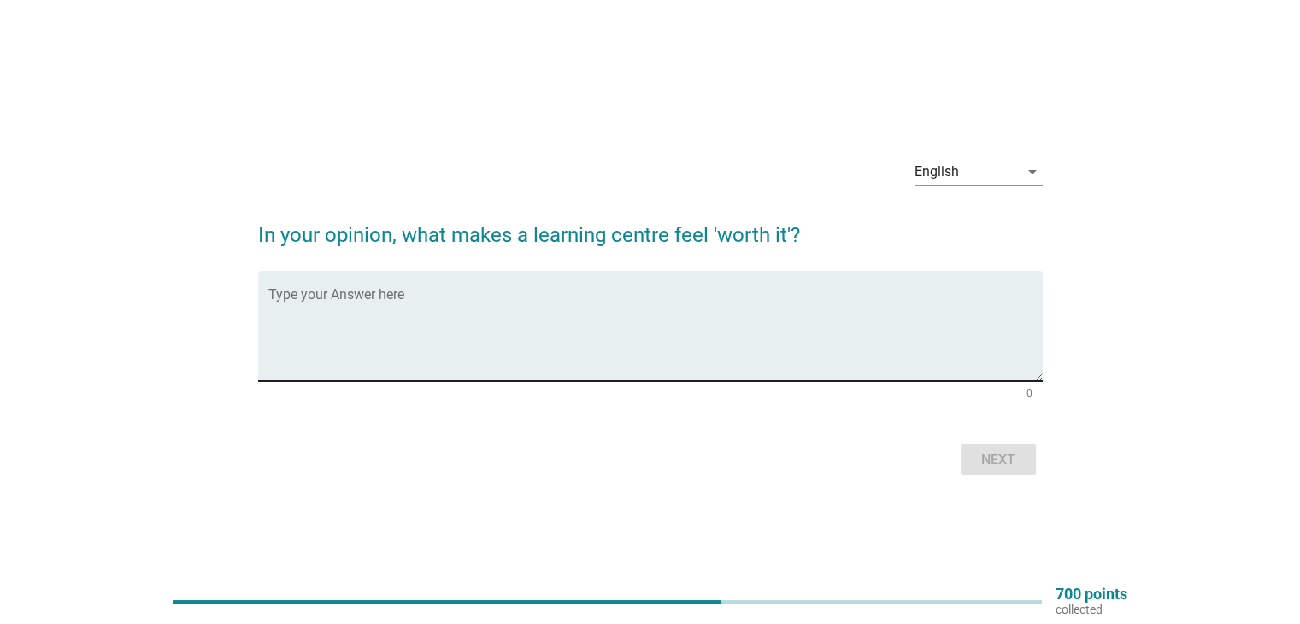
click at [577, 315] on textarea "Type your Answer here" at bounding box center [655, 336] width 774 height 90
type textarea "RESULTS"
click at [998, 466] on div "Next" at bounding box center [998, 460] width 48 height 21
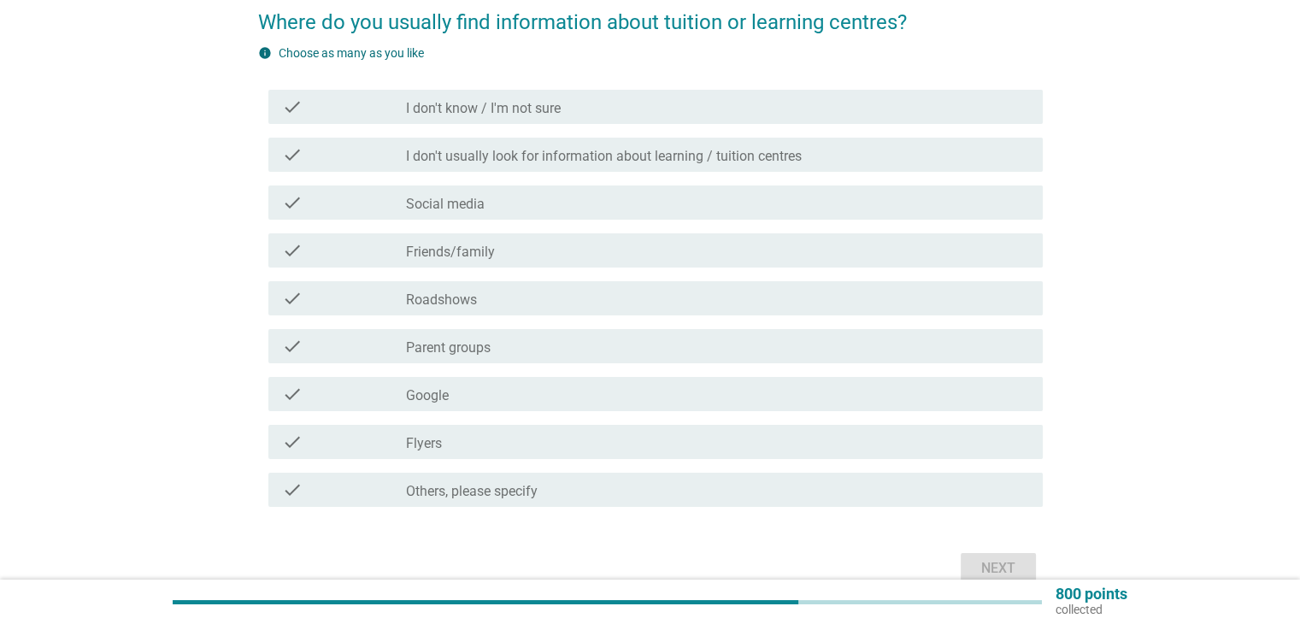
scroll to position [171, 0]
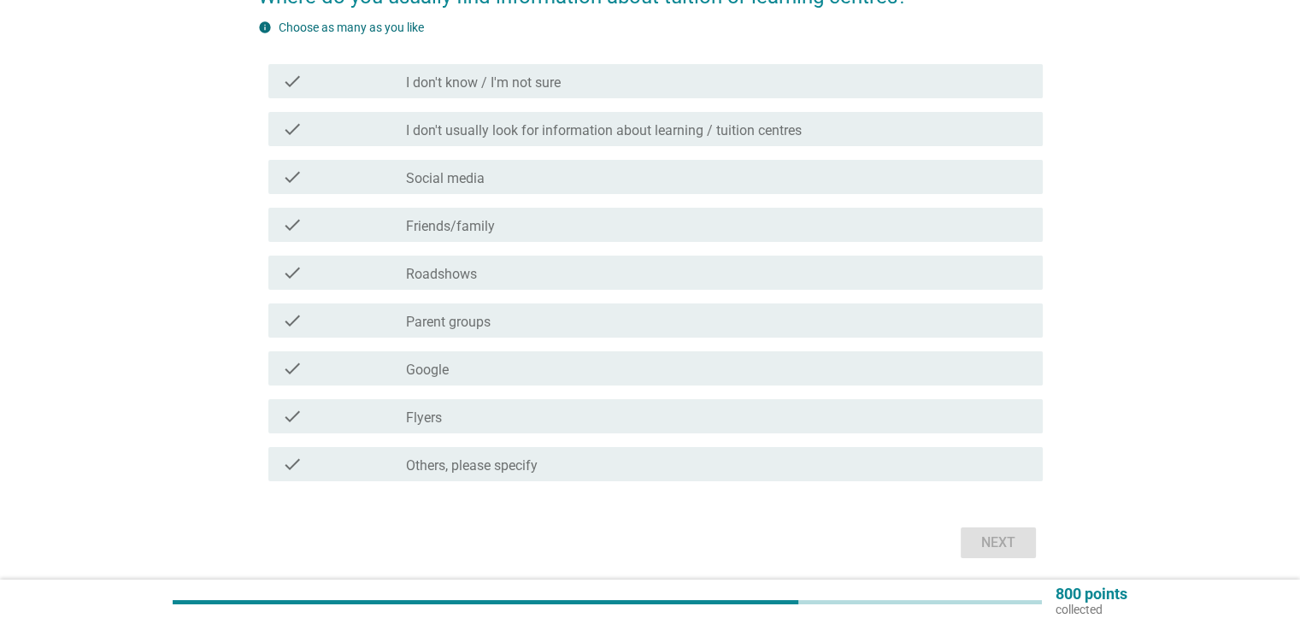
click at [516, 138] on label "I don't usually look for information about learning / tuition centres" at bounding box center [604, 130] width 396 height 17
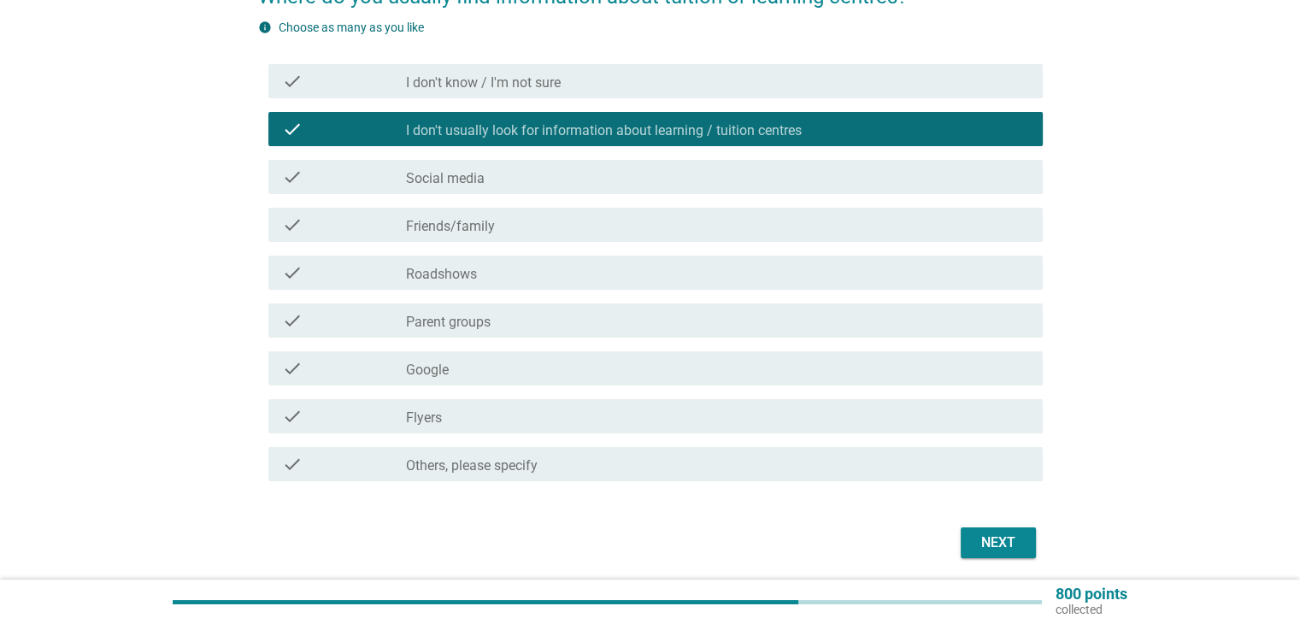
click at [538, 127] on label "I don't usually look for information about learning / tuition centres" at bounding box center [604, 130] width 396 height 17
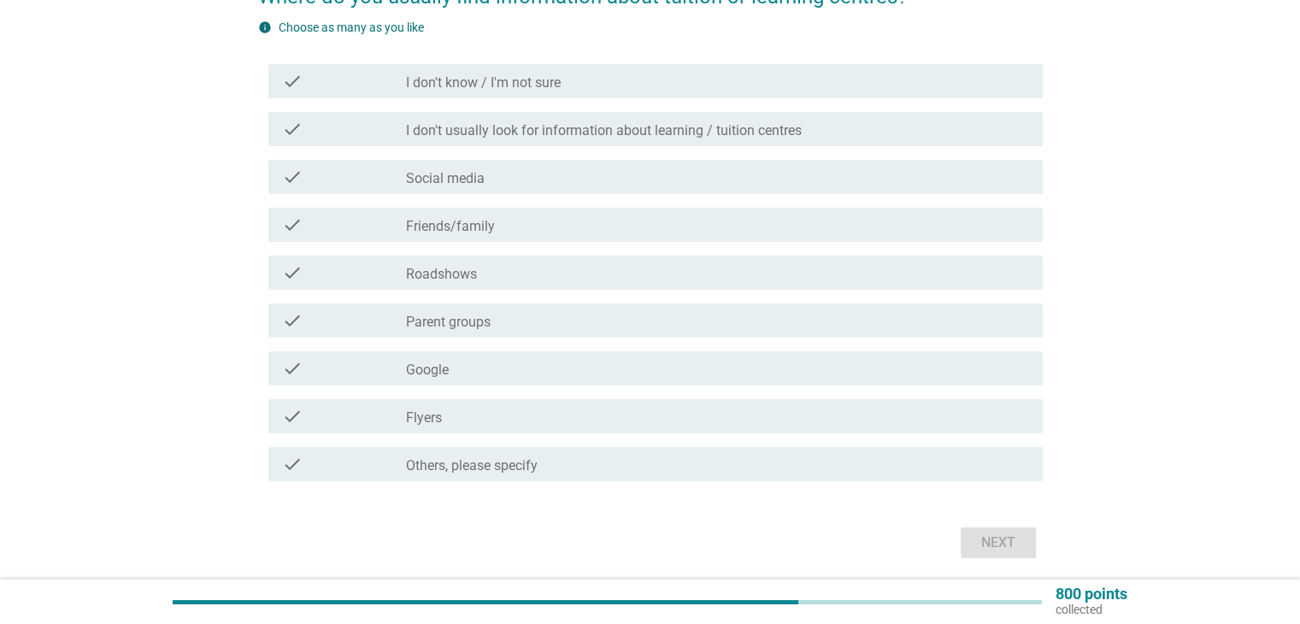
click at [523, 175] on div "check_box_outline_blank Social media" at bounding box center [717, 177] width 622 height 21
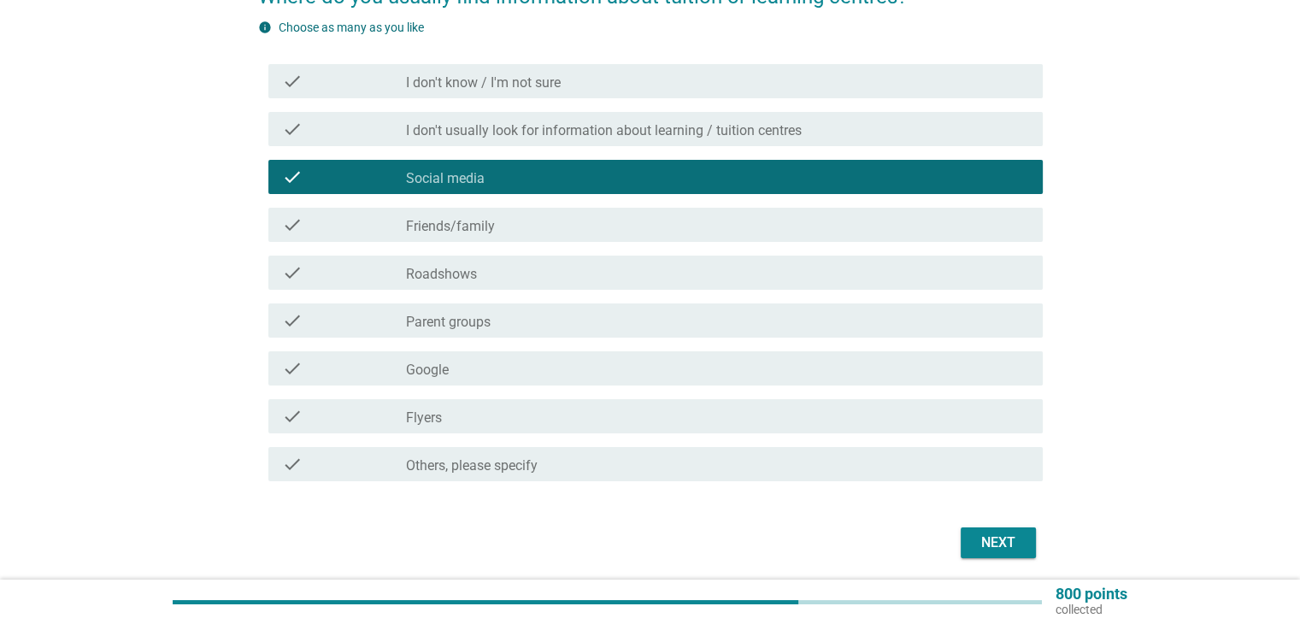
click at [516, 220] on div "check_box_outline_blank Friends/family" at bounding box center [717, 225] width 622 height 21
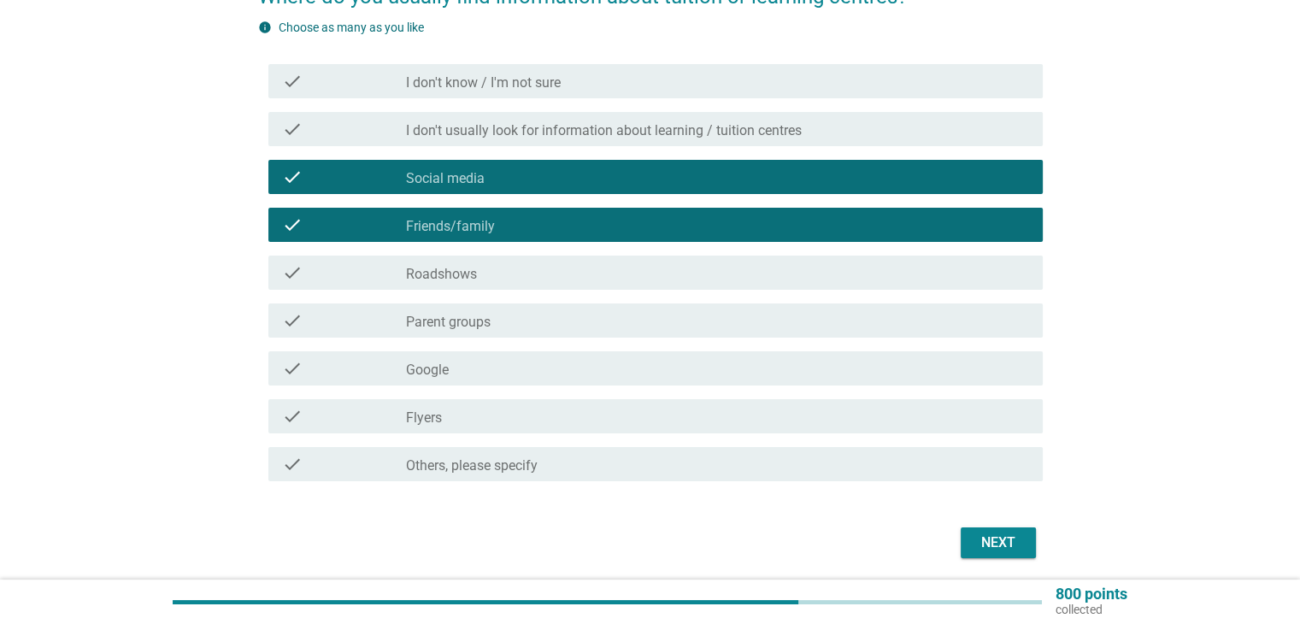
click at [518, 415] on div "check_box_outline_blank Flyers" at bounding box center [717, 416] width 622 height 21
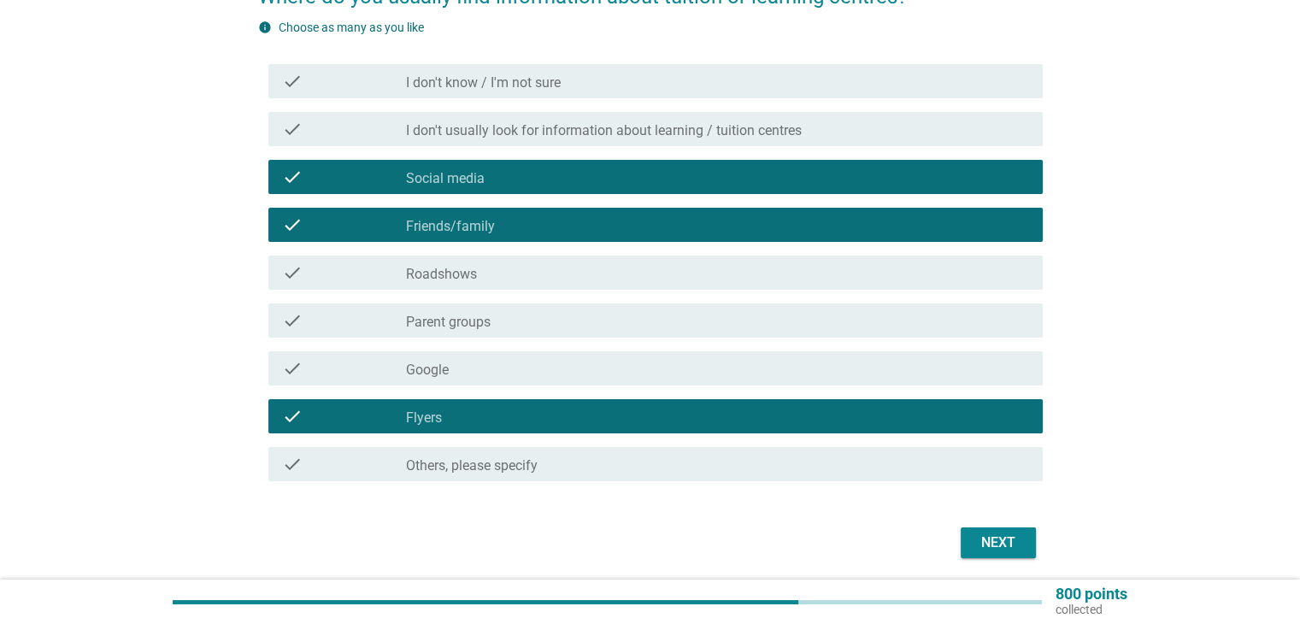
click at [989, 548] on div "Next" at bounding box center [998, 542] width 48 height 21
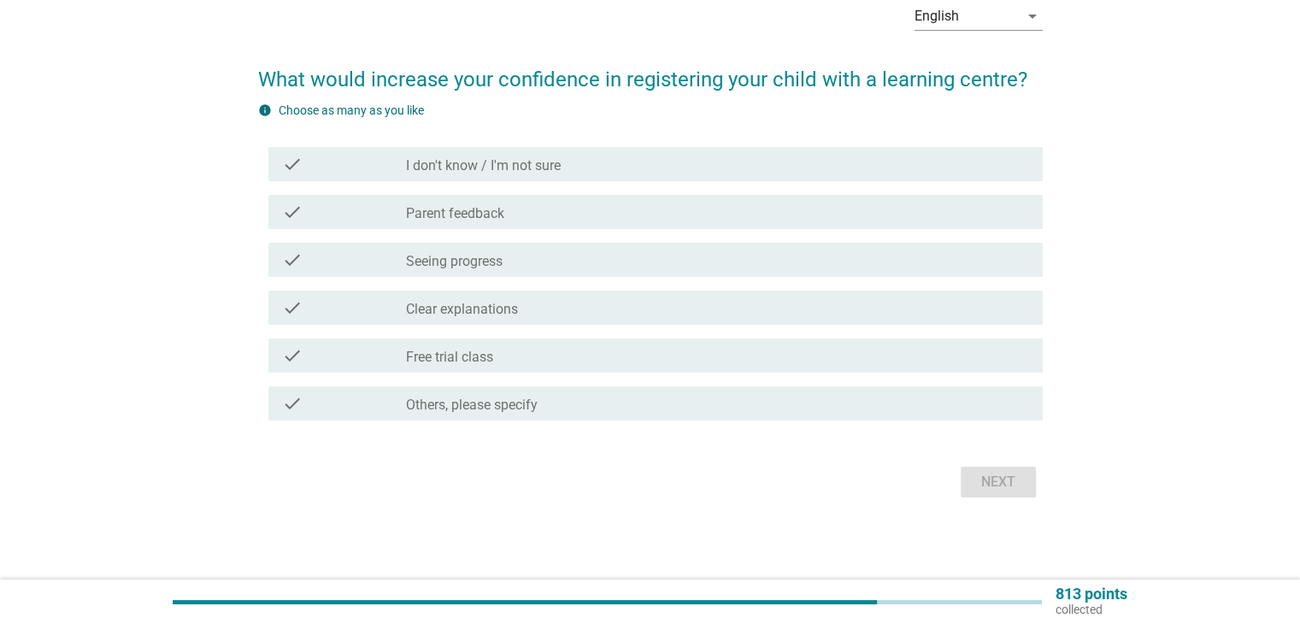
scroll to position [0, 0]
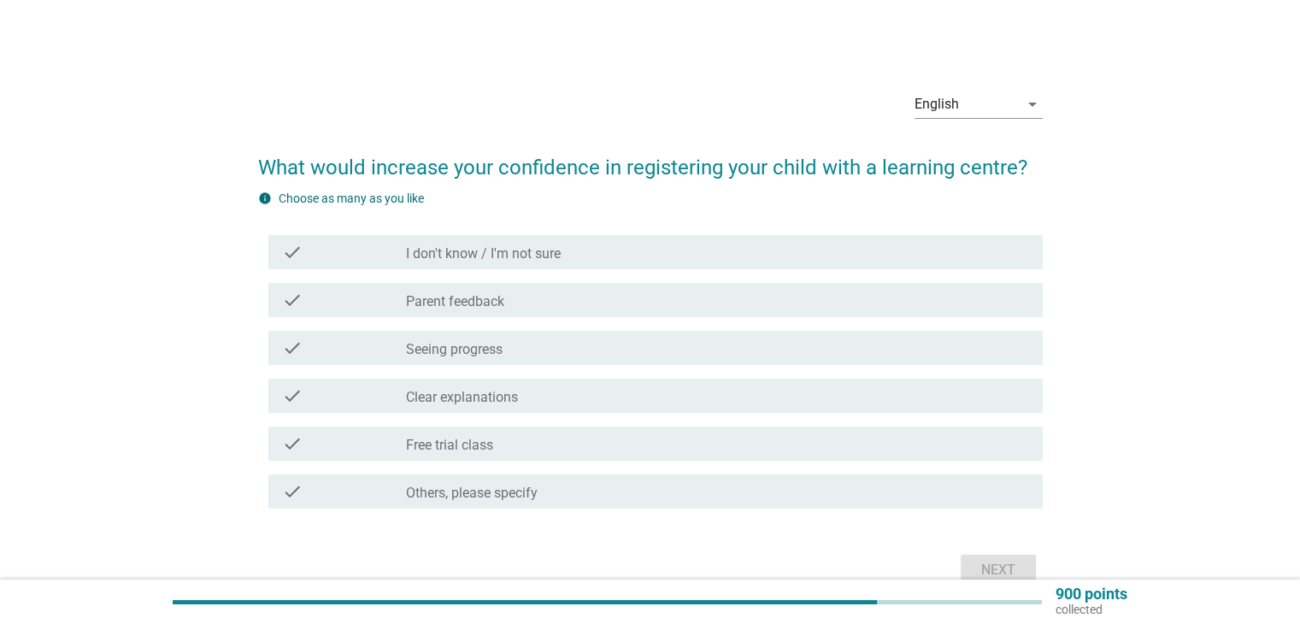
click at [487, 348] on label "Seeing progress" at bounding box center [454, 349] width 97 height 17
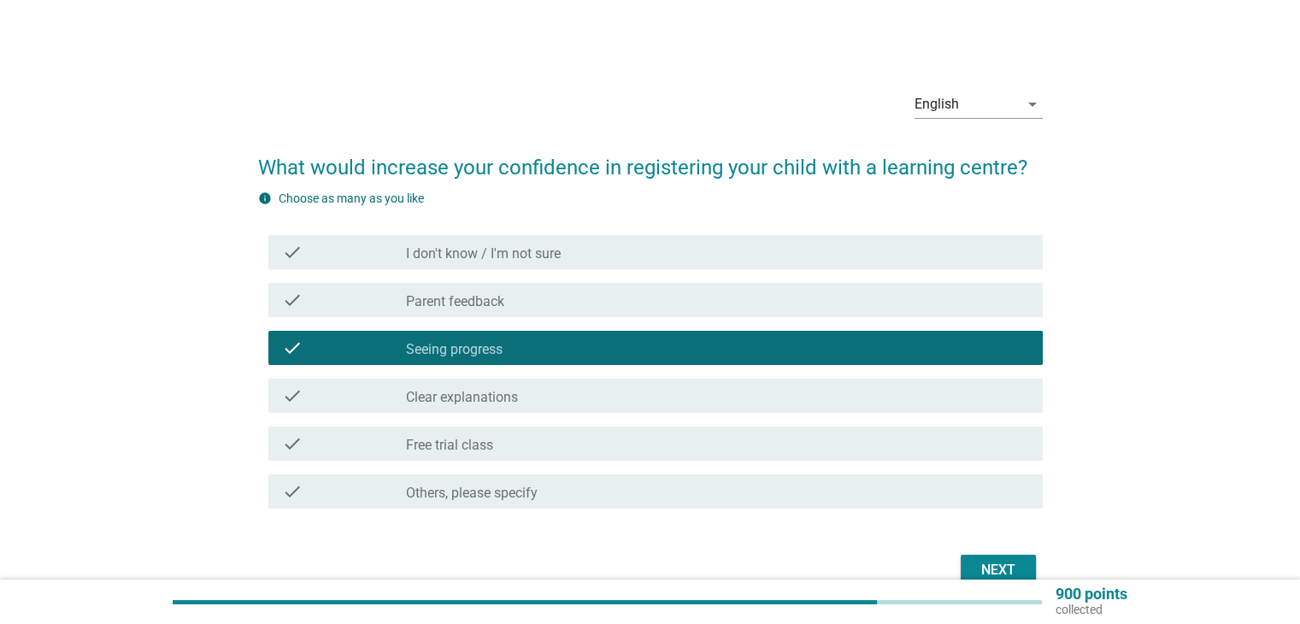
click at [579, 434] on div "check_box_outline_blank Free trial class" at bounding box center [717, 443] width 622 height 21
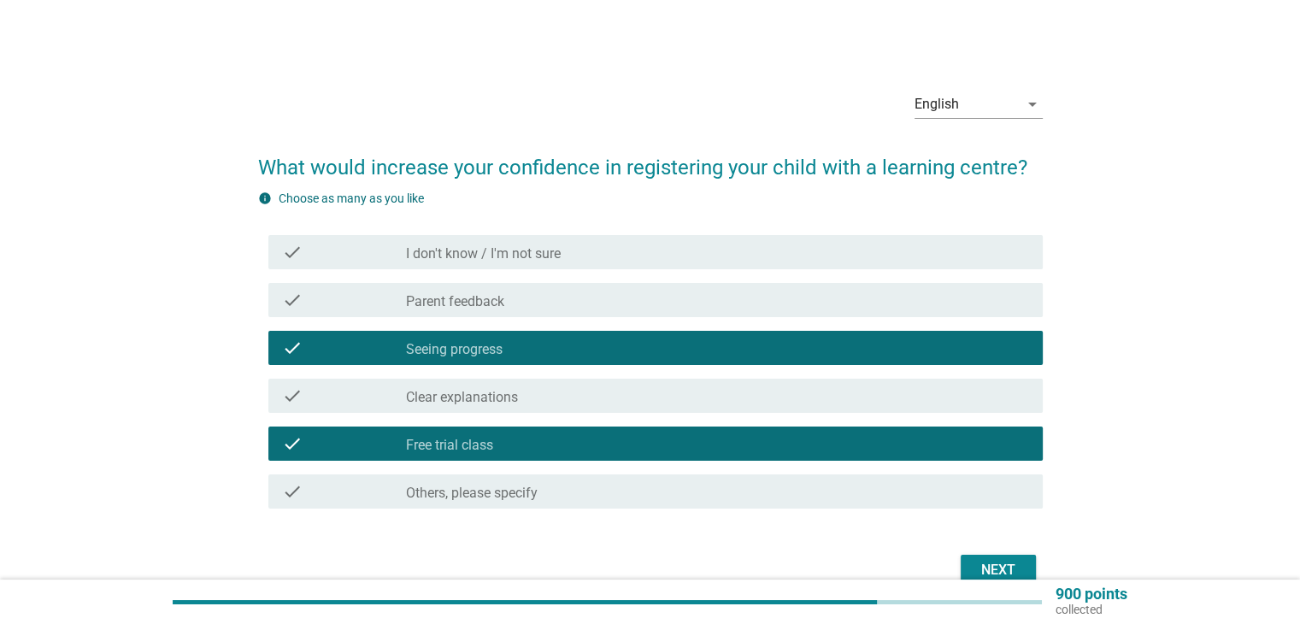
click at [971, 567] on button "Next" at bounding box center [998, 570] width 75 height 31
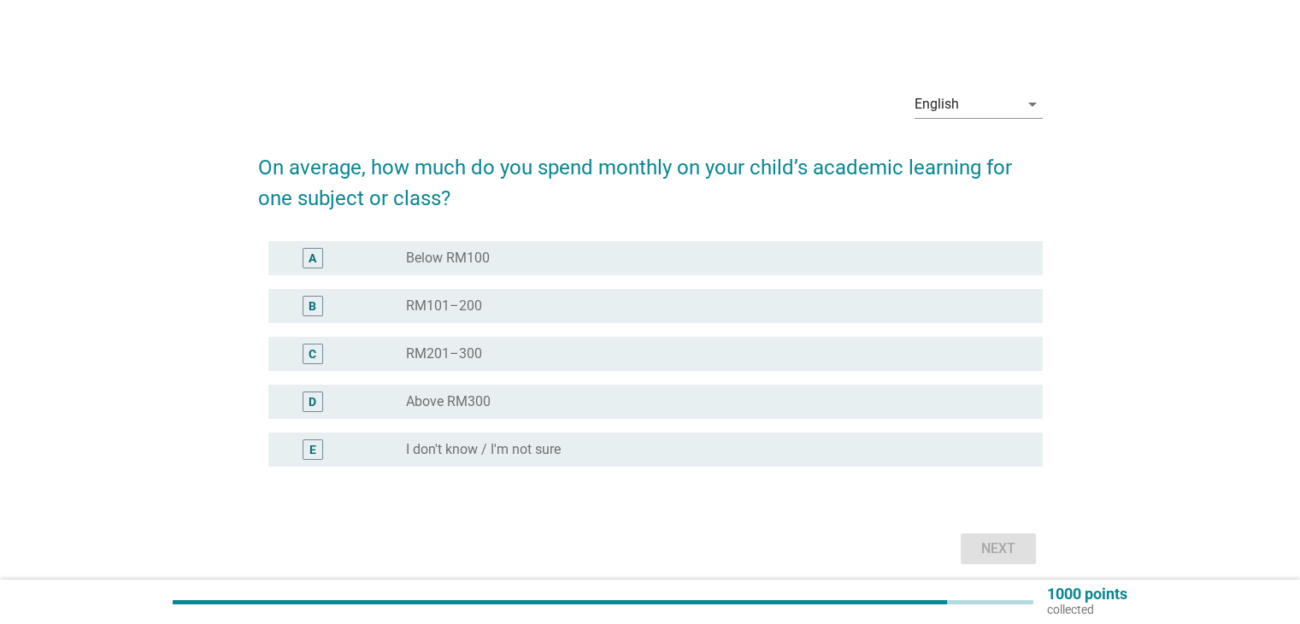
click at [462, 258] on label "Below RM100" at bounding box center [448, 258] width 84 height 17
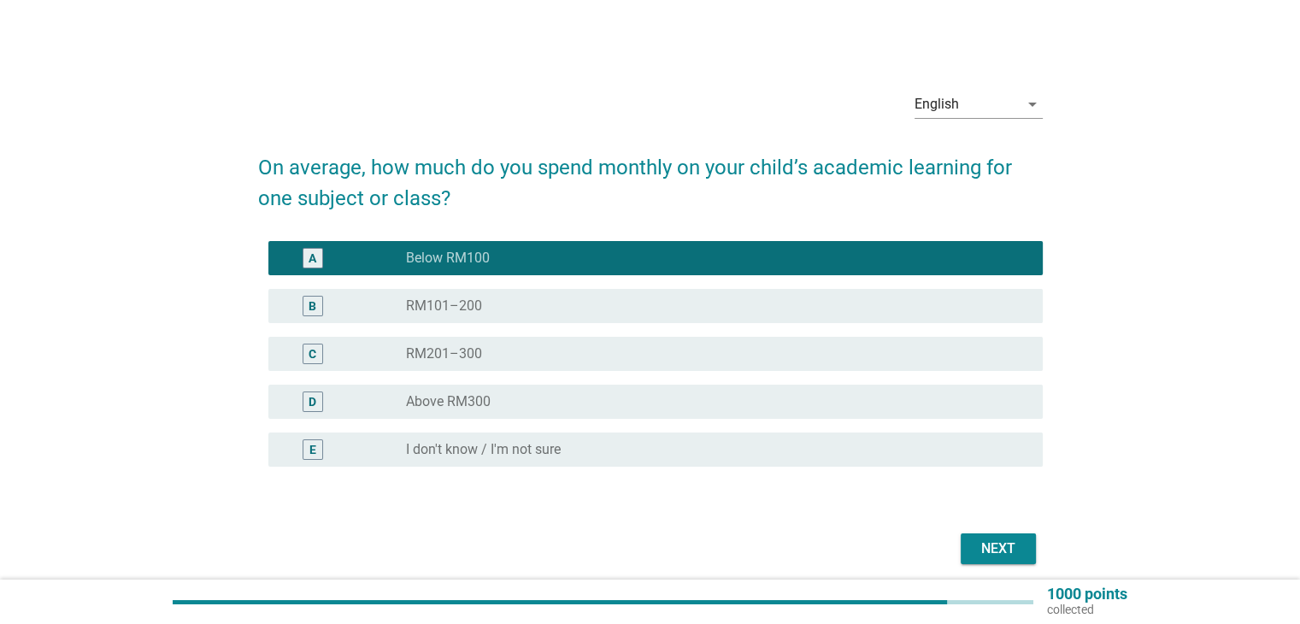
click at [982, 545] on div "Next" at bounding box center [998, 548] width 48 height 21
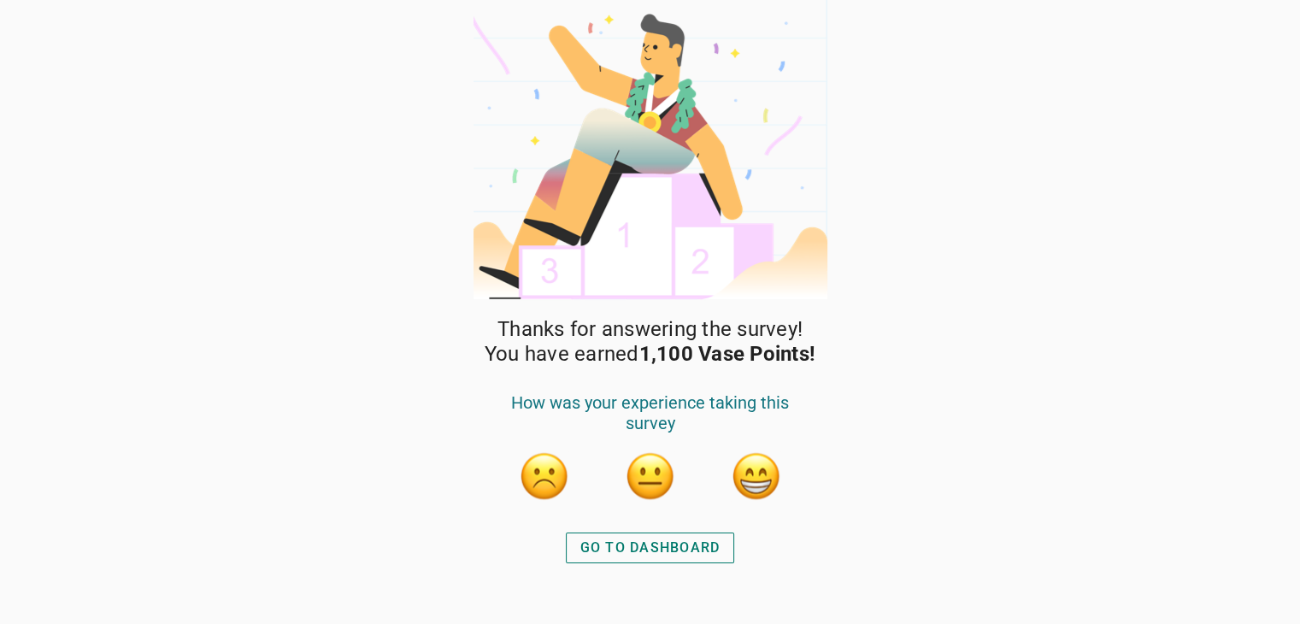
click at [663, 541] on div "GO TO DASHBOARD" at bounding box center [650, 548] width 140 height 21
